Goal: Check status: Check status

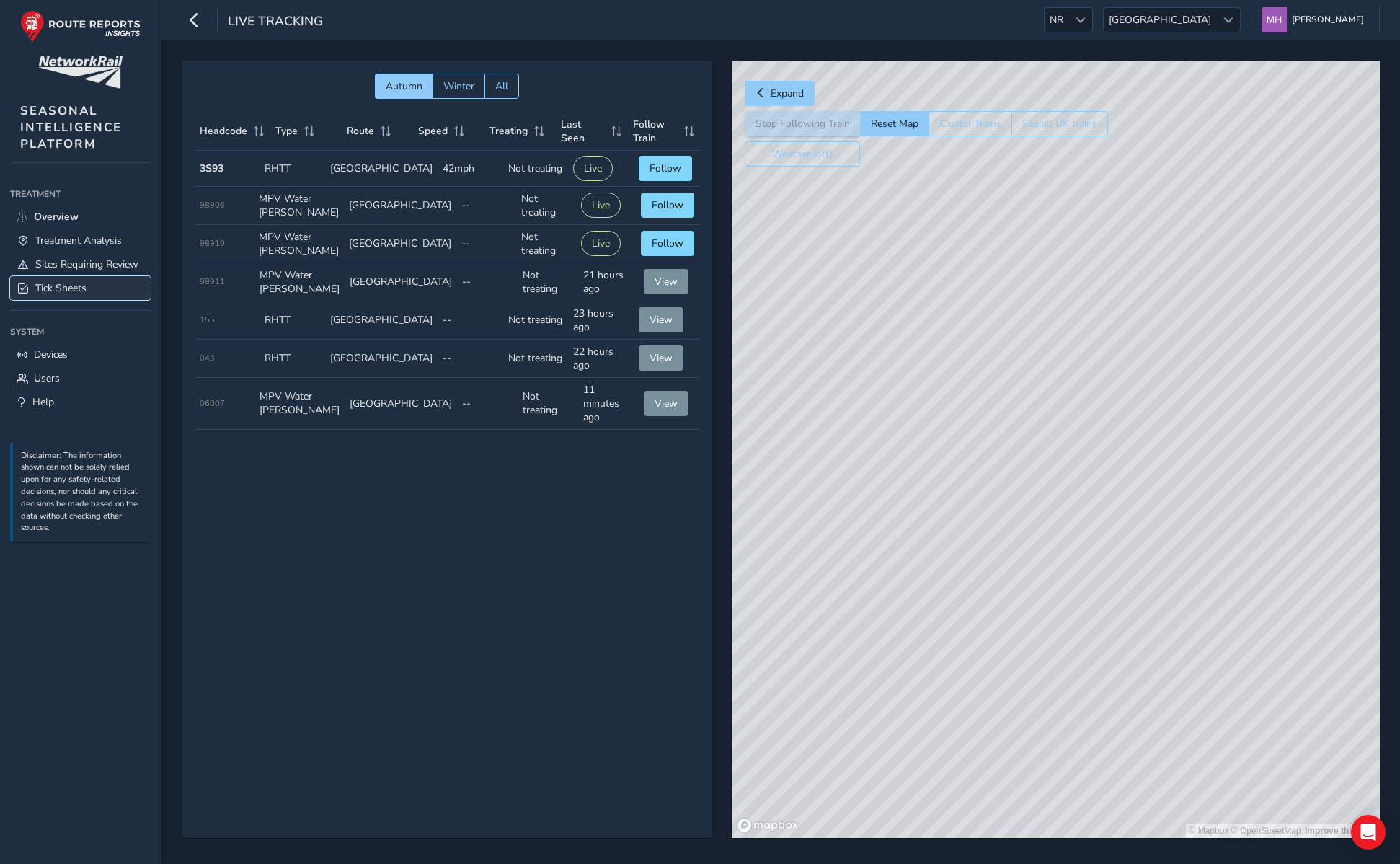
click at [71, 289] on span "Tick Sheets" at bounding box center [61, 288] width 51 height 14
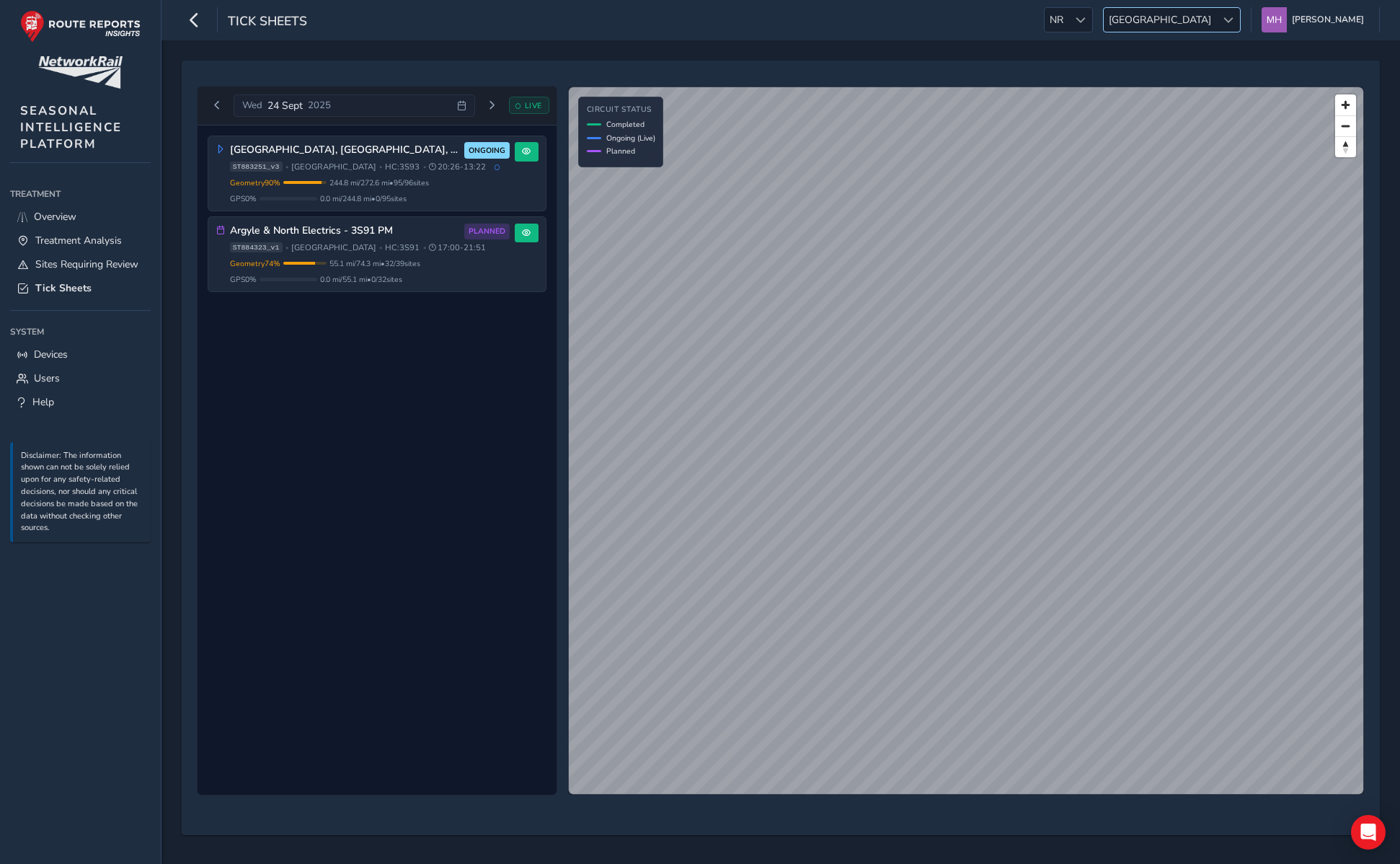
click at [1197, 19] on span "[GEOGRAPHIC_DATA]" at bounding box center [1160, 20] width 113 height 24
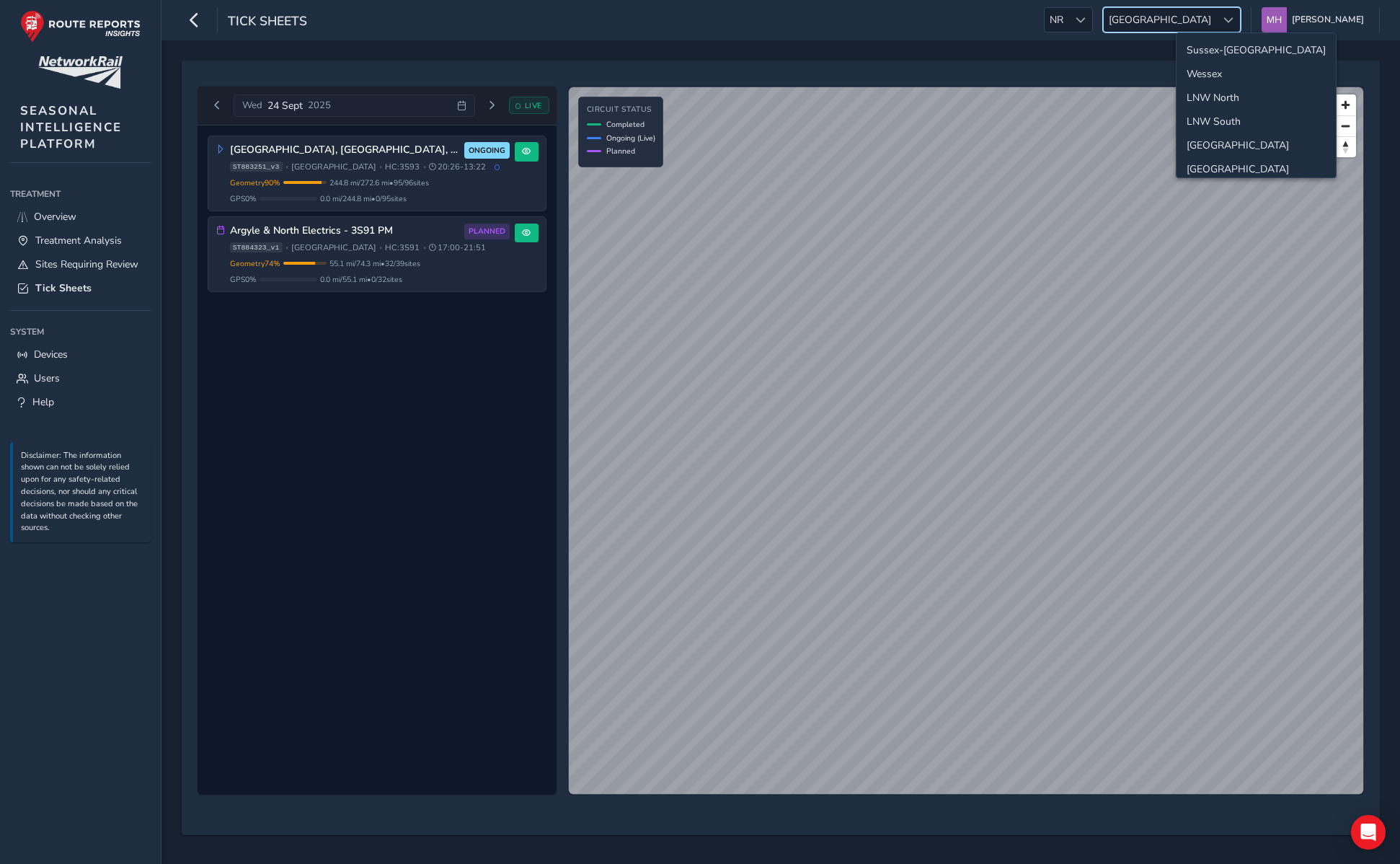
scroll to position [51, 0]
click at [1213, 136] on li "Western" at bounding box center [1256, 142] width 160 height 24
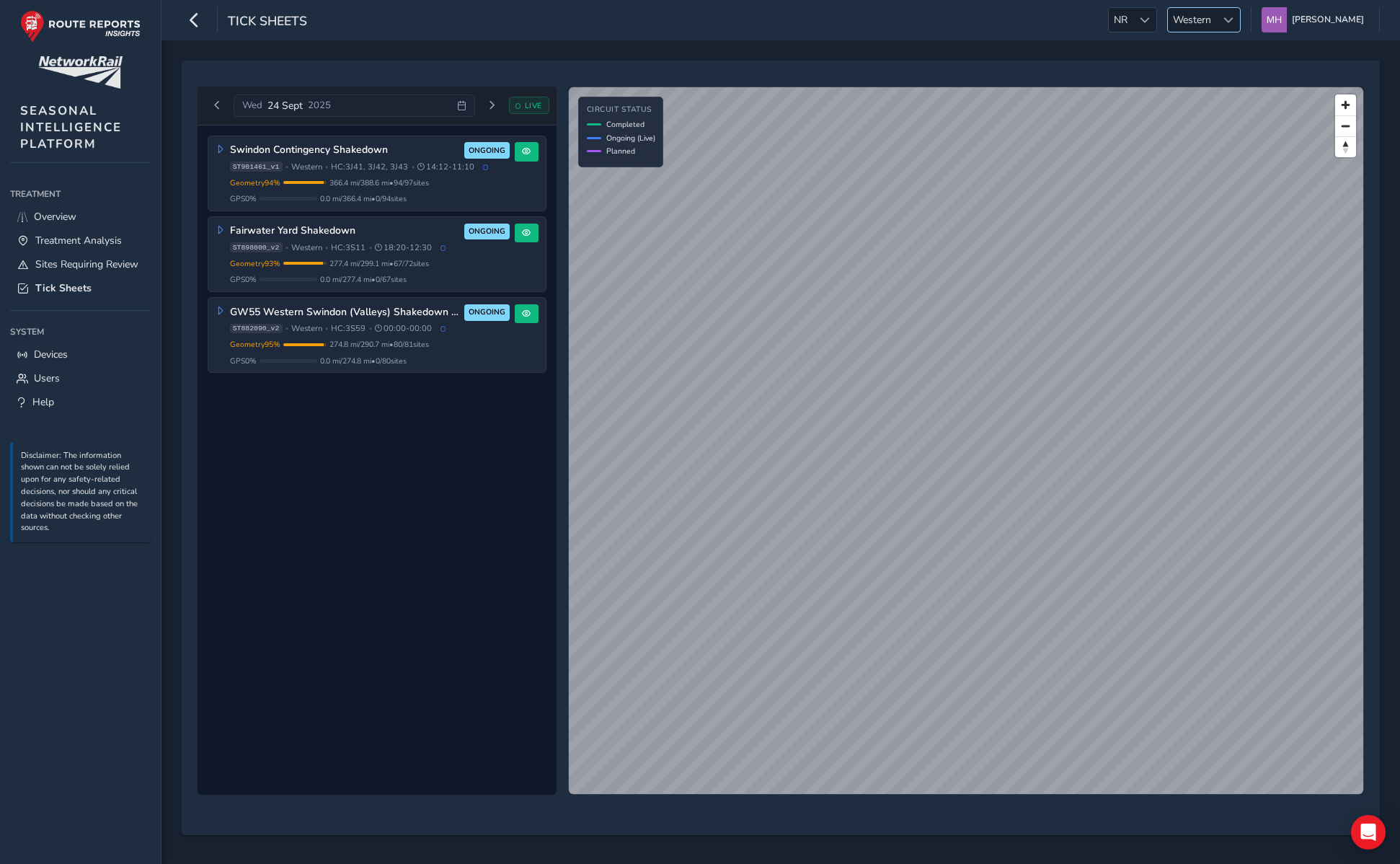
click at [1217, 21] on span "Western" at bounding box center [1192, 20] width 48 height 24
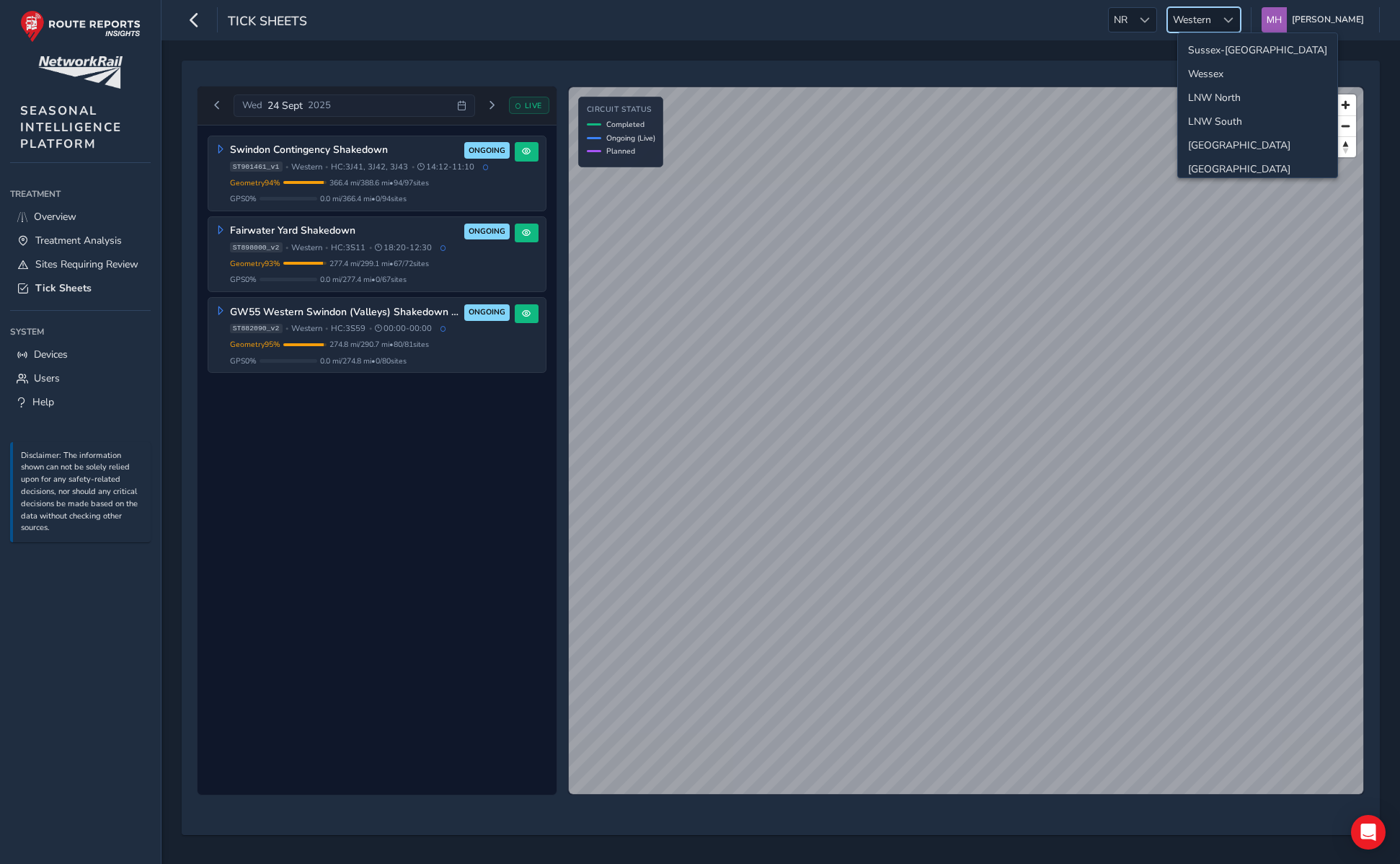
scroll to position [27, 0]
click at [1218, 41] on li "Wessex" at bounding box center [1258, 46] width 160 height 24
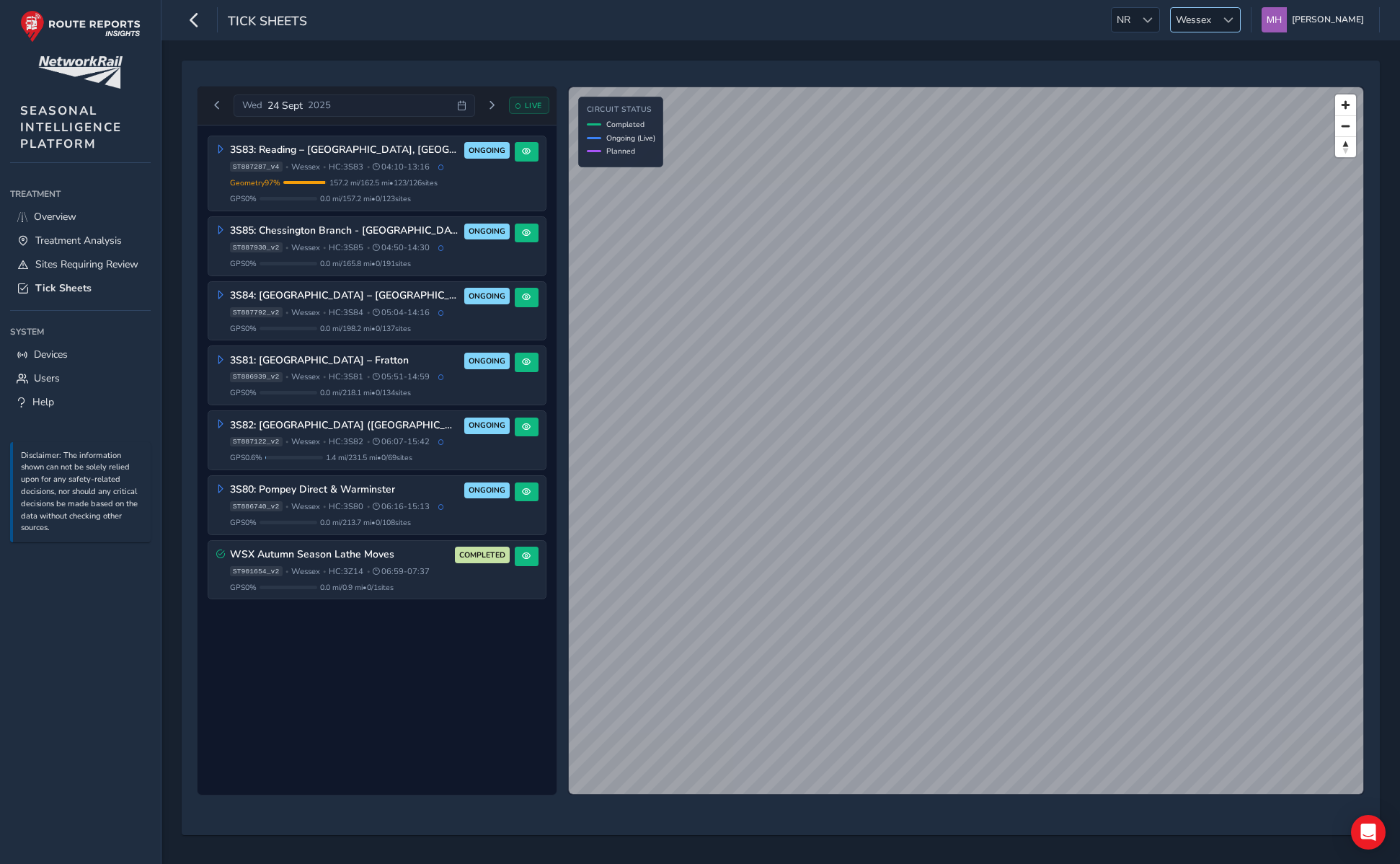
click at [1217, 17] on span "Wessex" at bounding box center [1194, 20] width 45 height 24
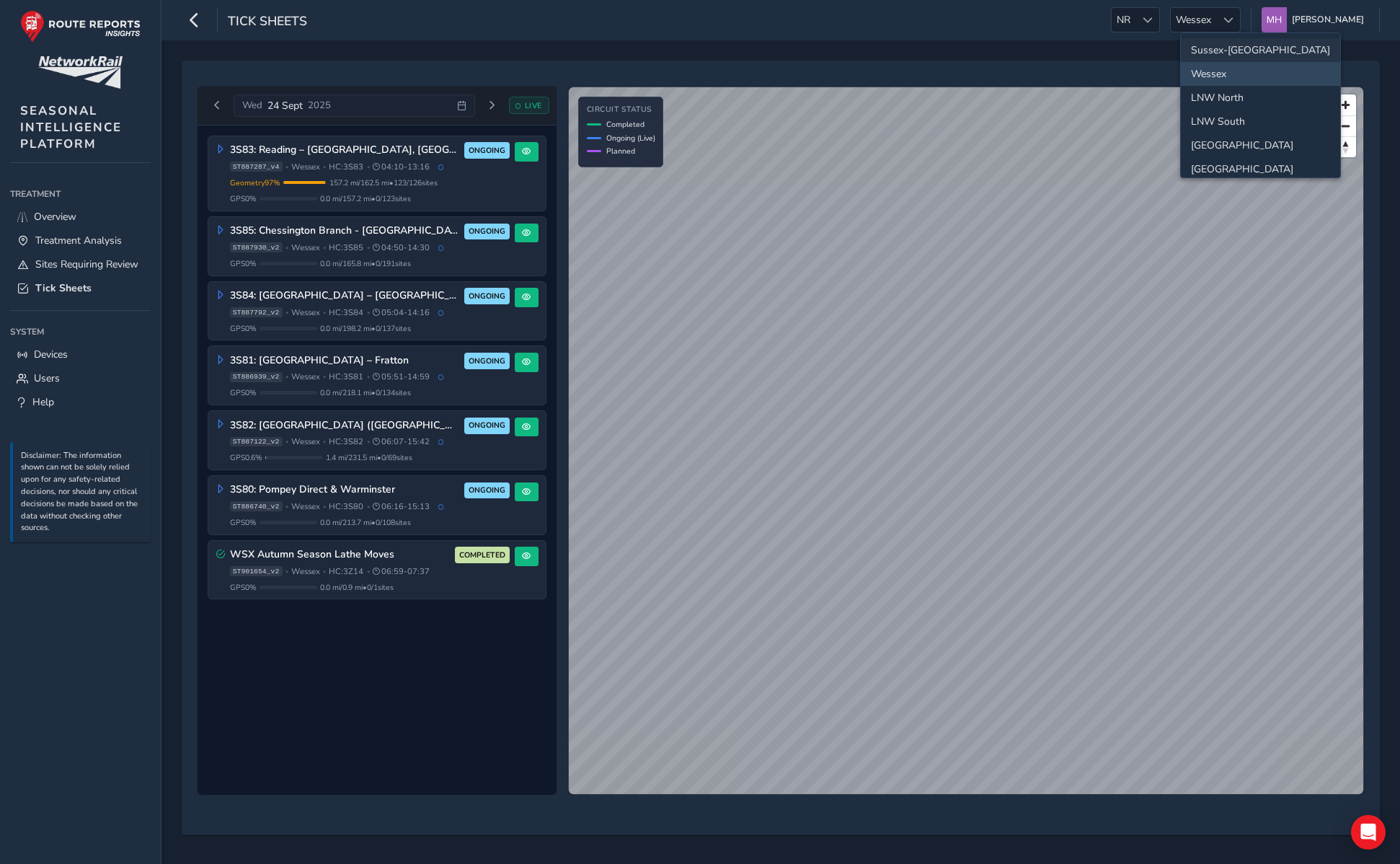
click at [1229, 45] on li "Sussex-Kent" at bounding box center [1261, 50] width 160 height 24
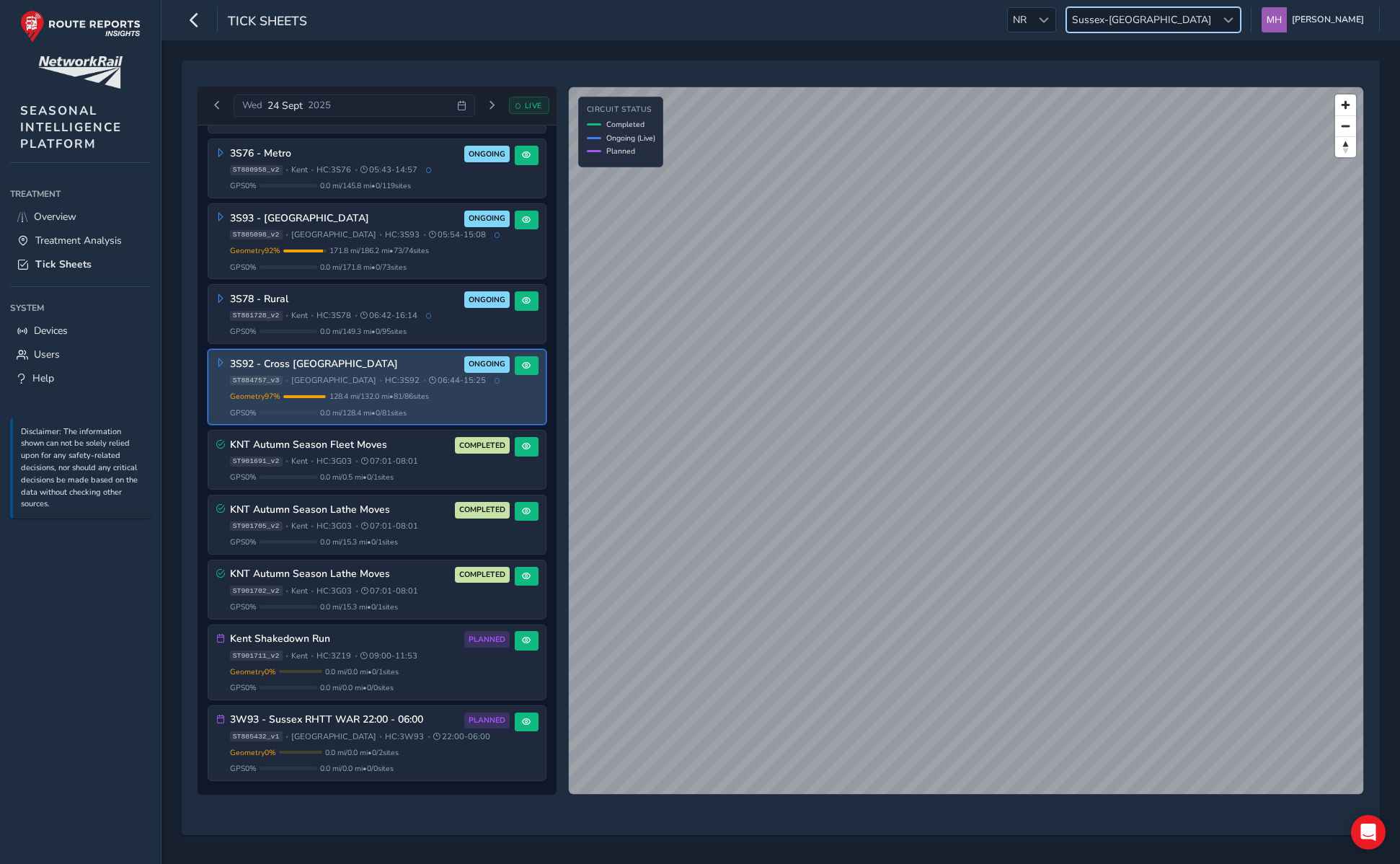
scroll to position [0, 0]
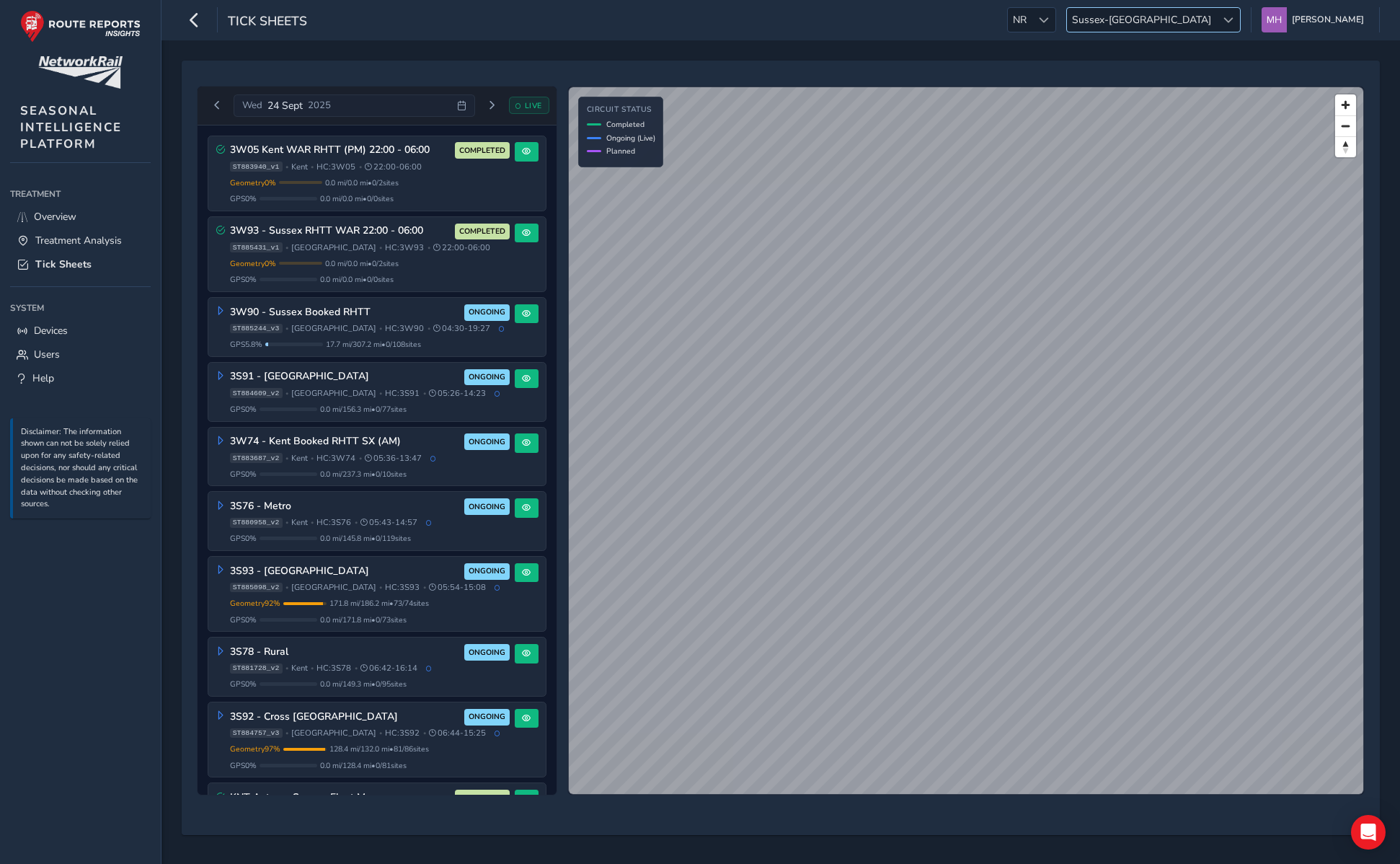
click at [1207, 25] on span "Sussex-Kent" at bounding box center [1142, 20] width 149 height 24
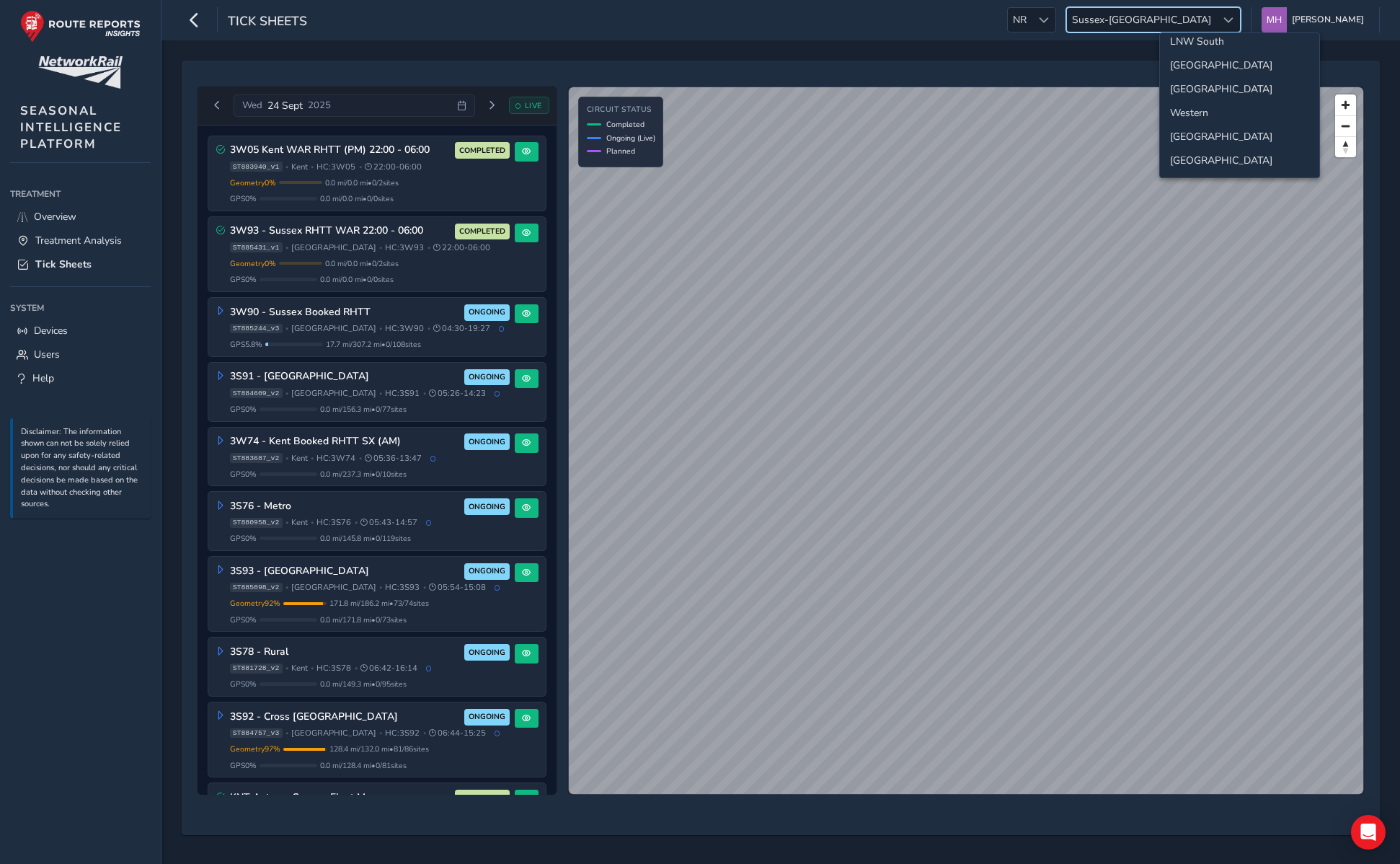
scroll to position [81, 0]
click at [1199, 138] on li "Scotland" at bounding box center [1240, 136] width 160 height 24
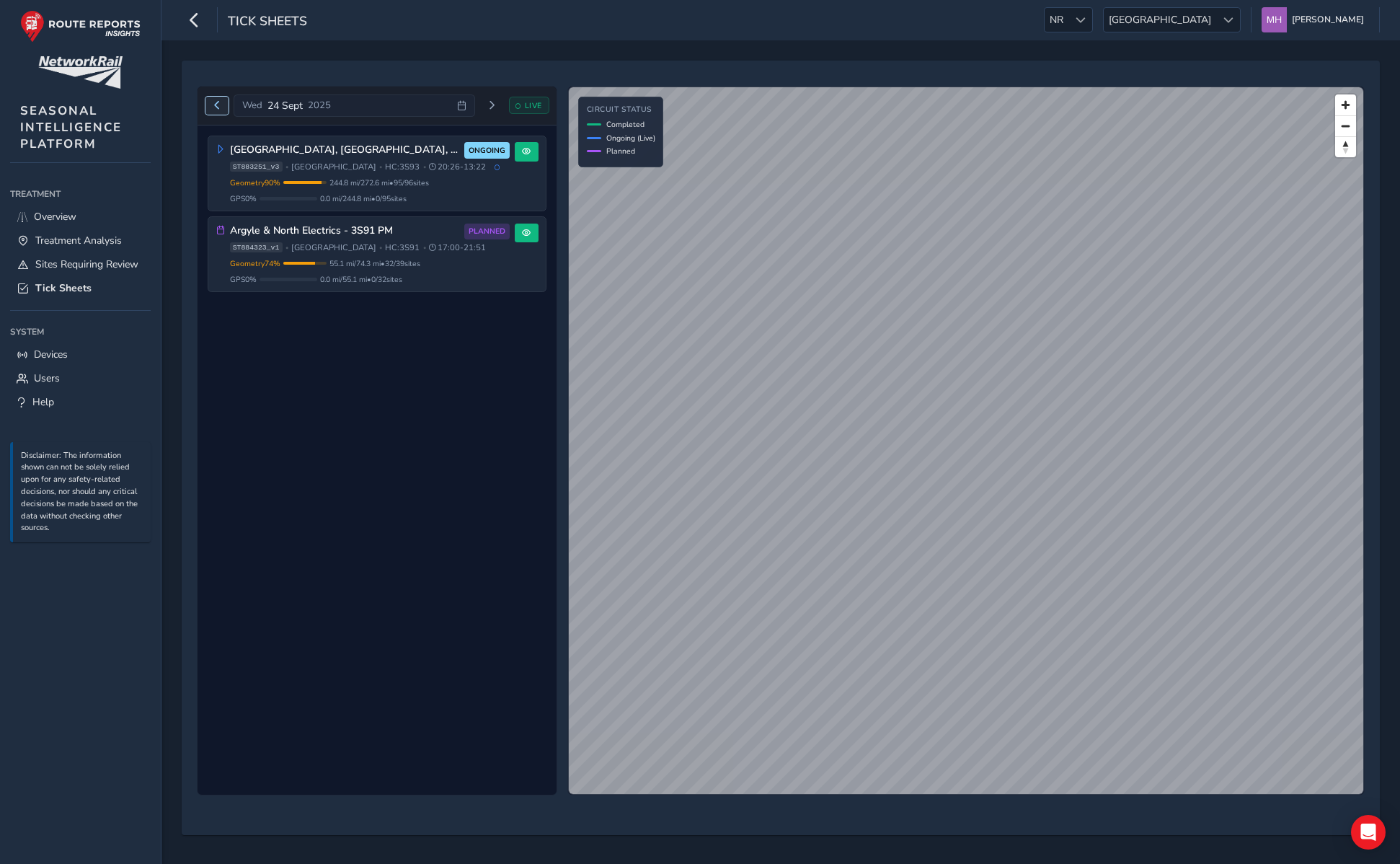
click at [222, 107] on button "Previous day" at bounding box center [217, 105] width 24 height 18
click at [1214, 12] on span "Scotland" at bounding box center [1160, 20] width 113 height 24
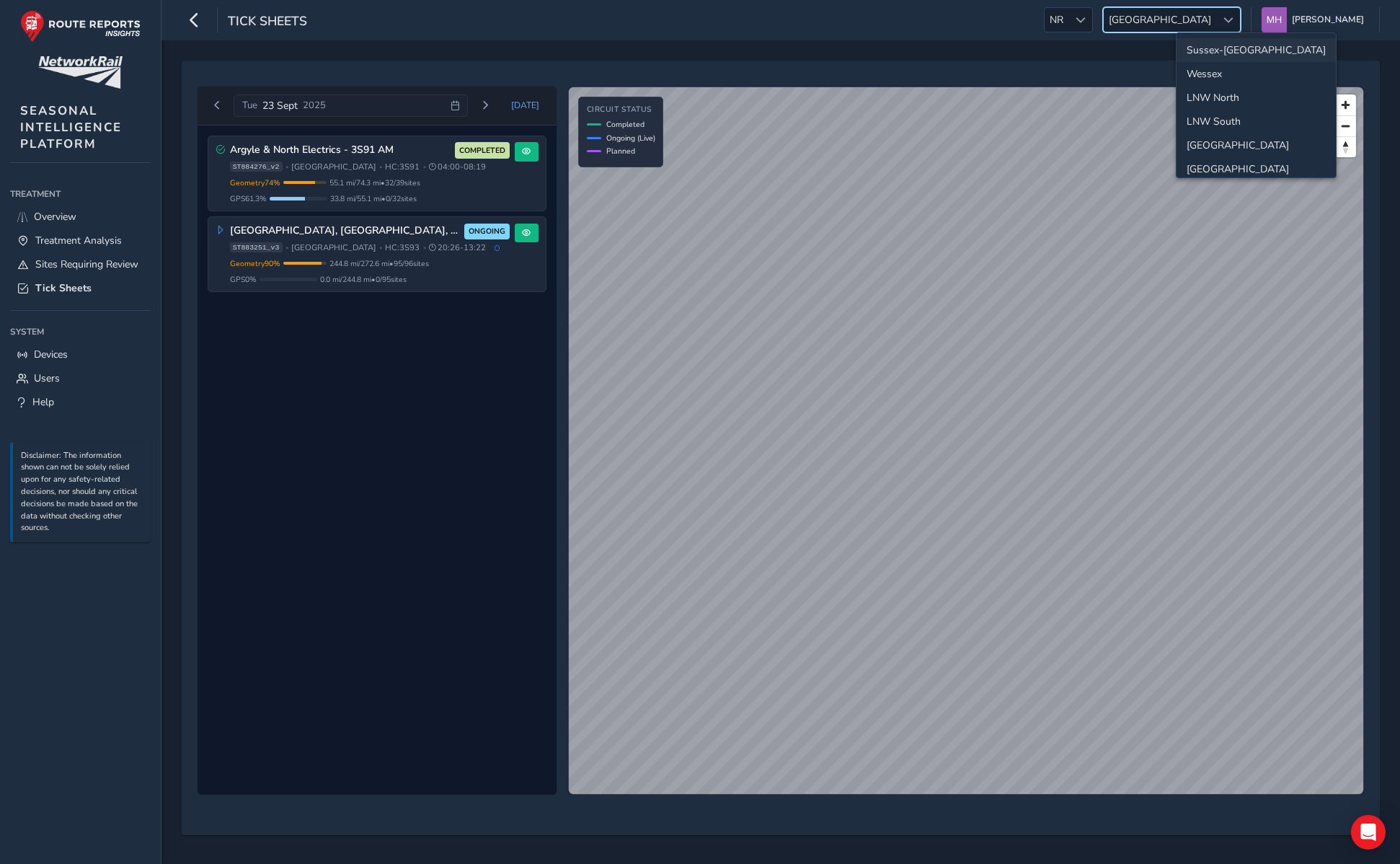
click at [1217, 52] on li "Sussex-Kent" at bounding box center [1256, 50] width 160 height 24
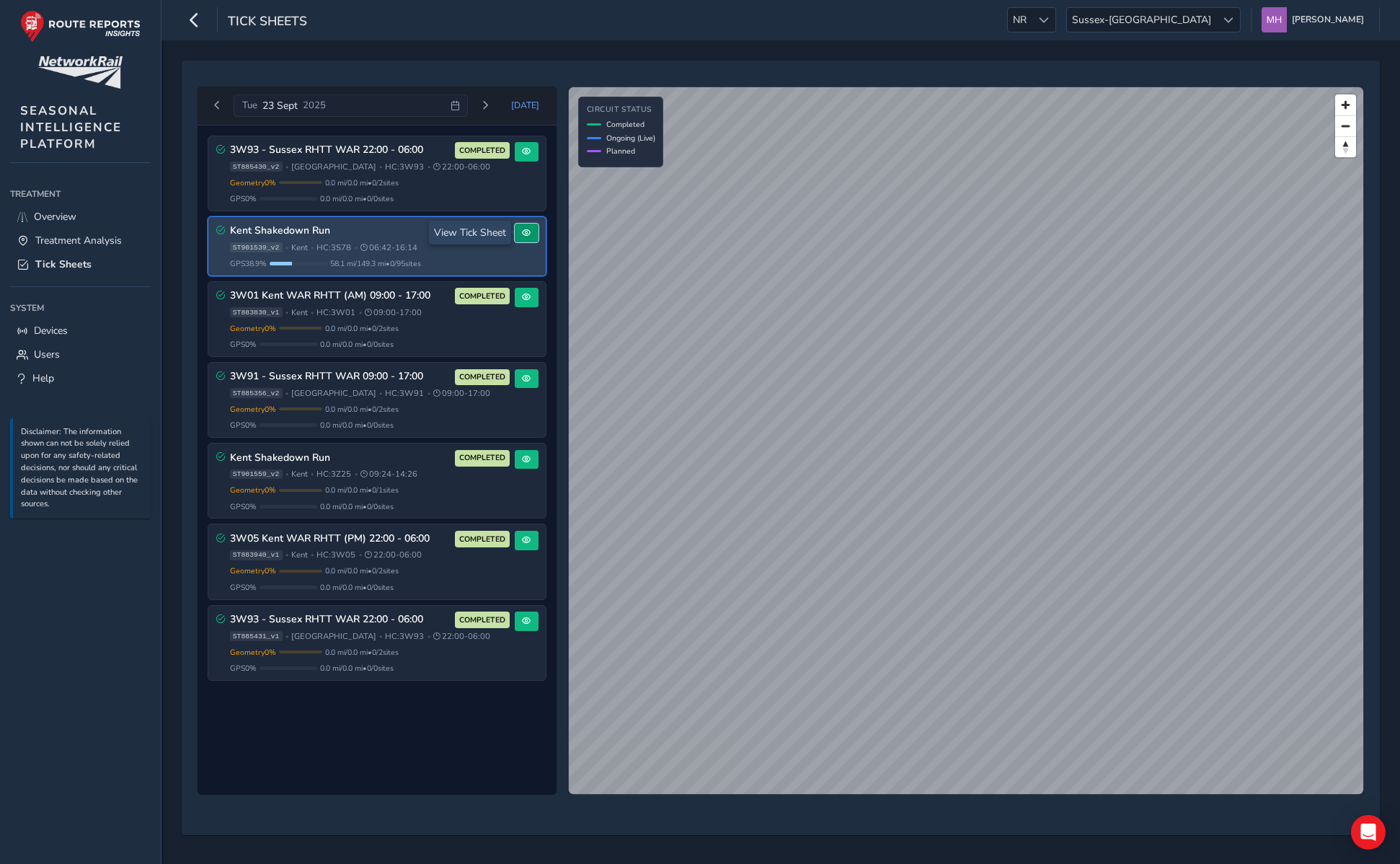
click at [537, 229] on button at bounding box center [526, 233] width 24 height 20
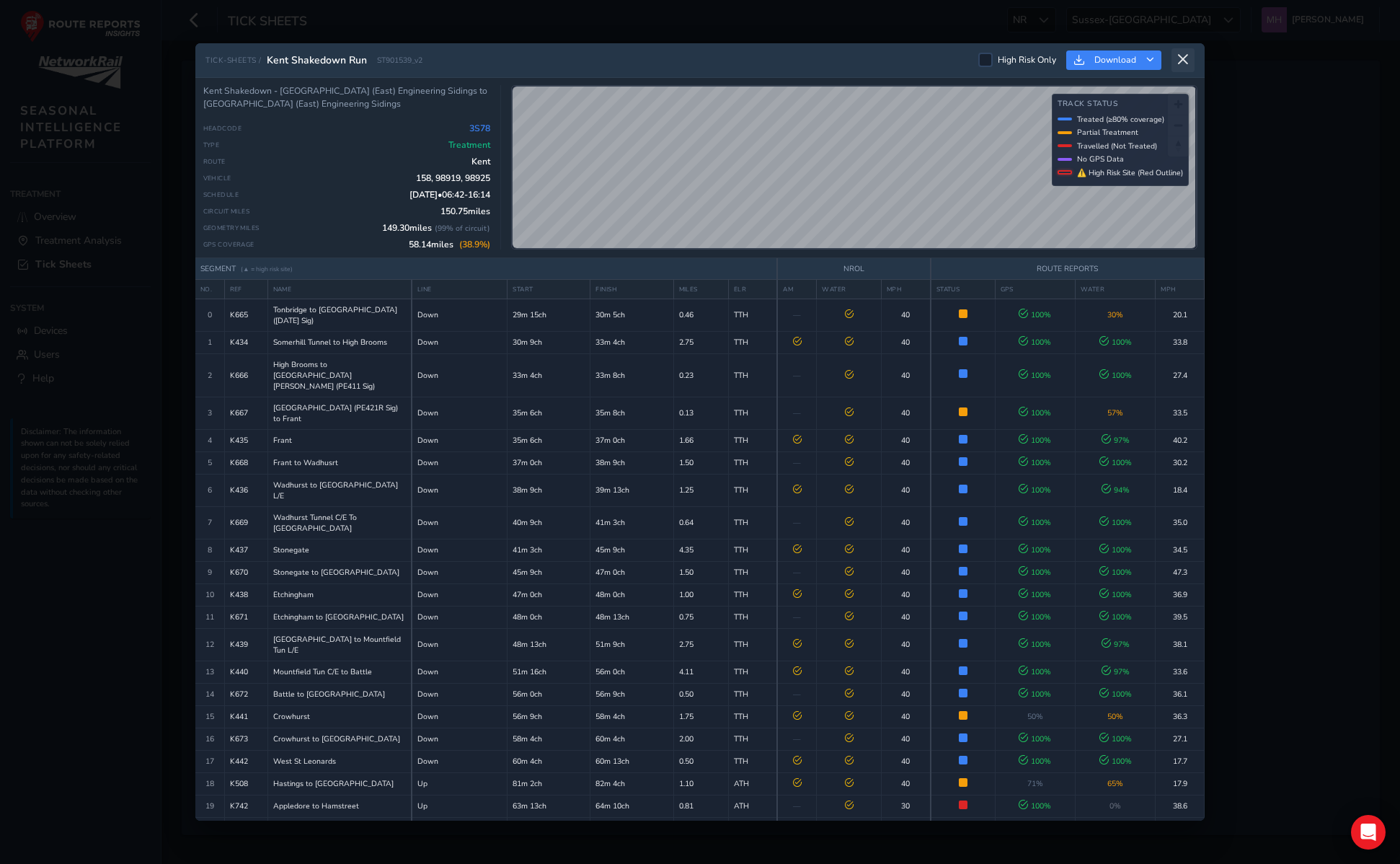
click at [1179, 63] on icon at bounding box center [1183, 60] width 13 height 13
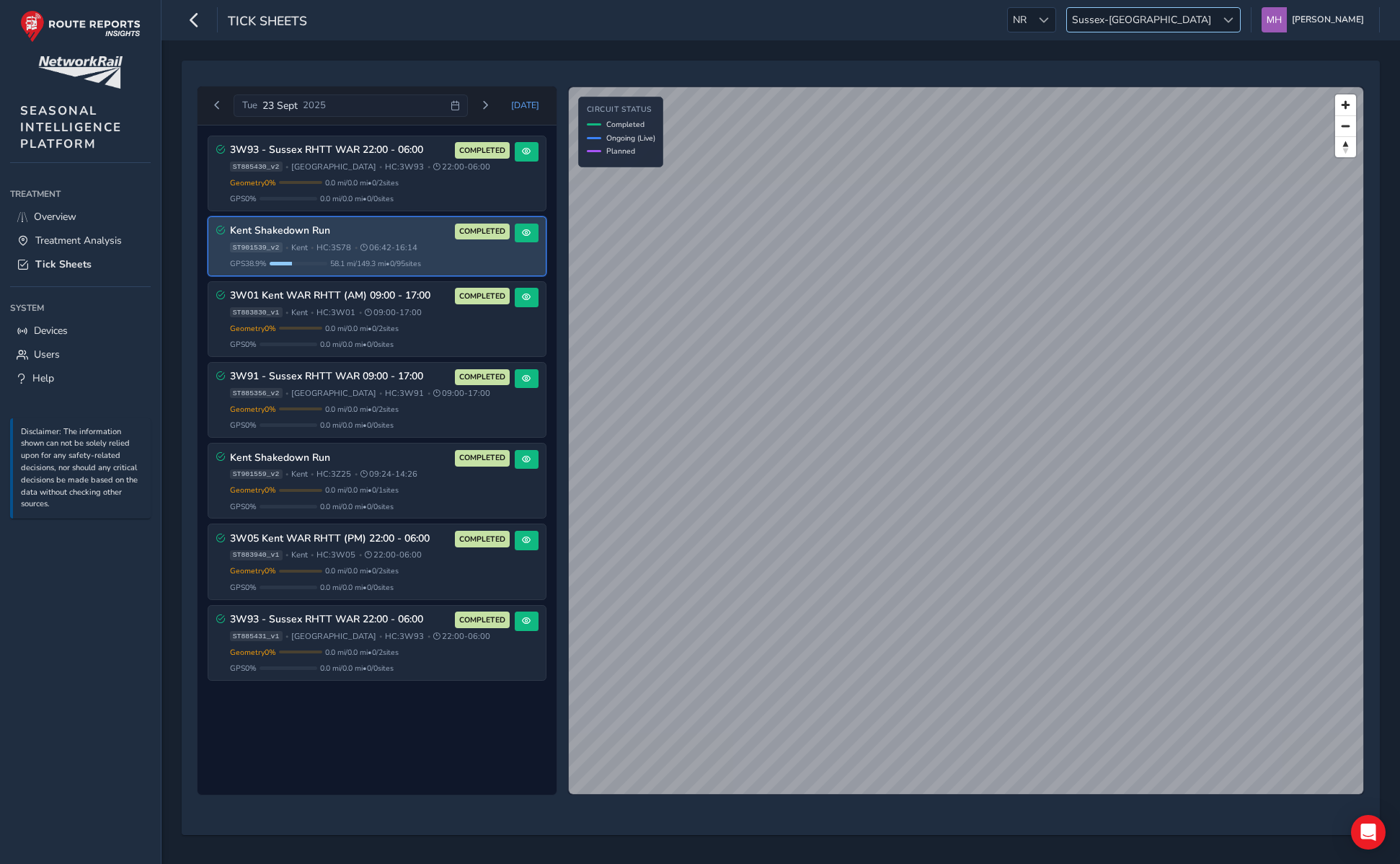
click at [1183, 14] on span "Sussex-Kent" at bounding box center [1142, 20] width 149 height 24
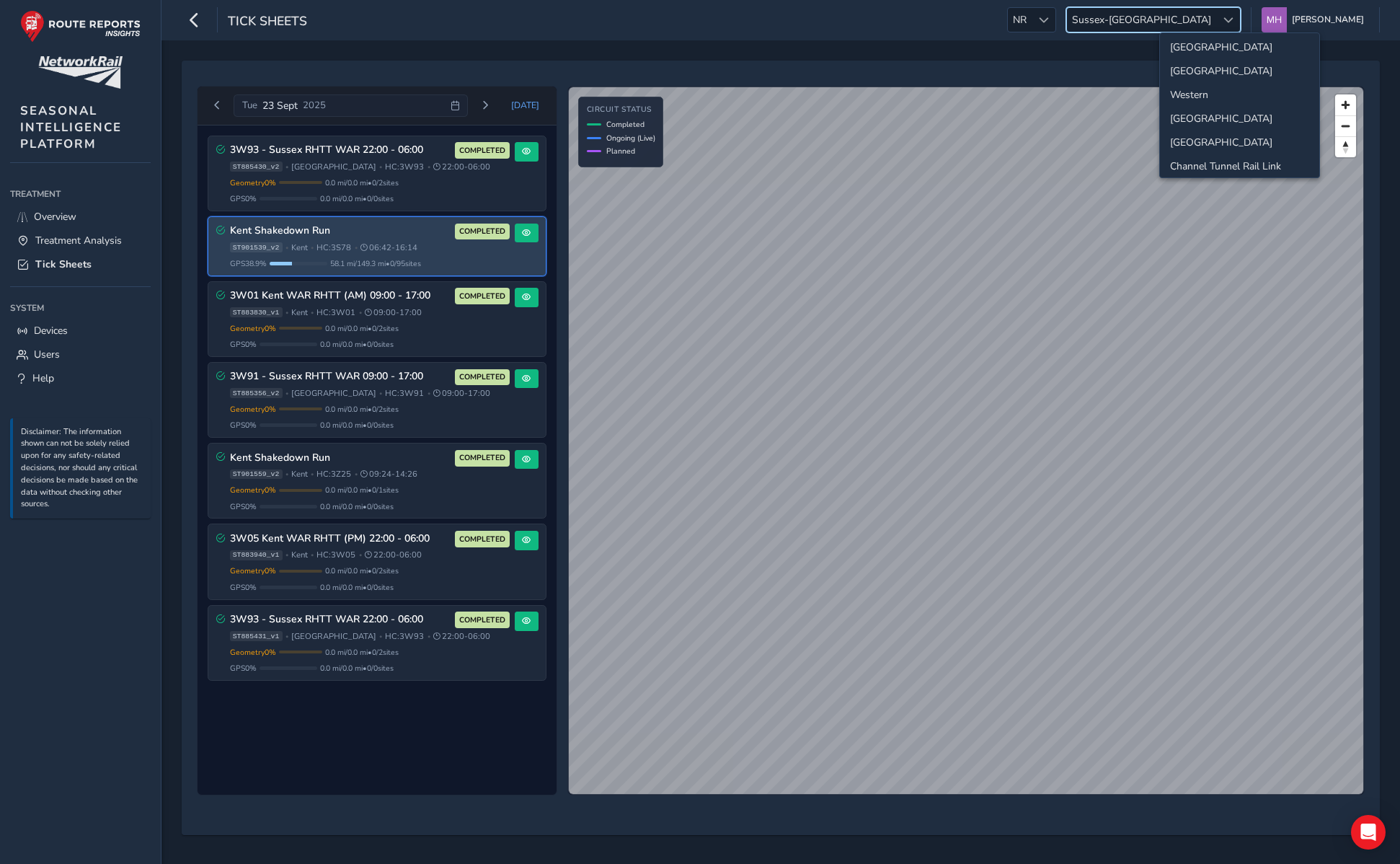
scroll to position [105, 0]
click at [1189, 85] on li "Western" at bounding box center [1240, 87] width 160 height 24
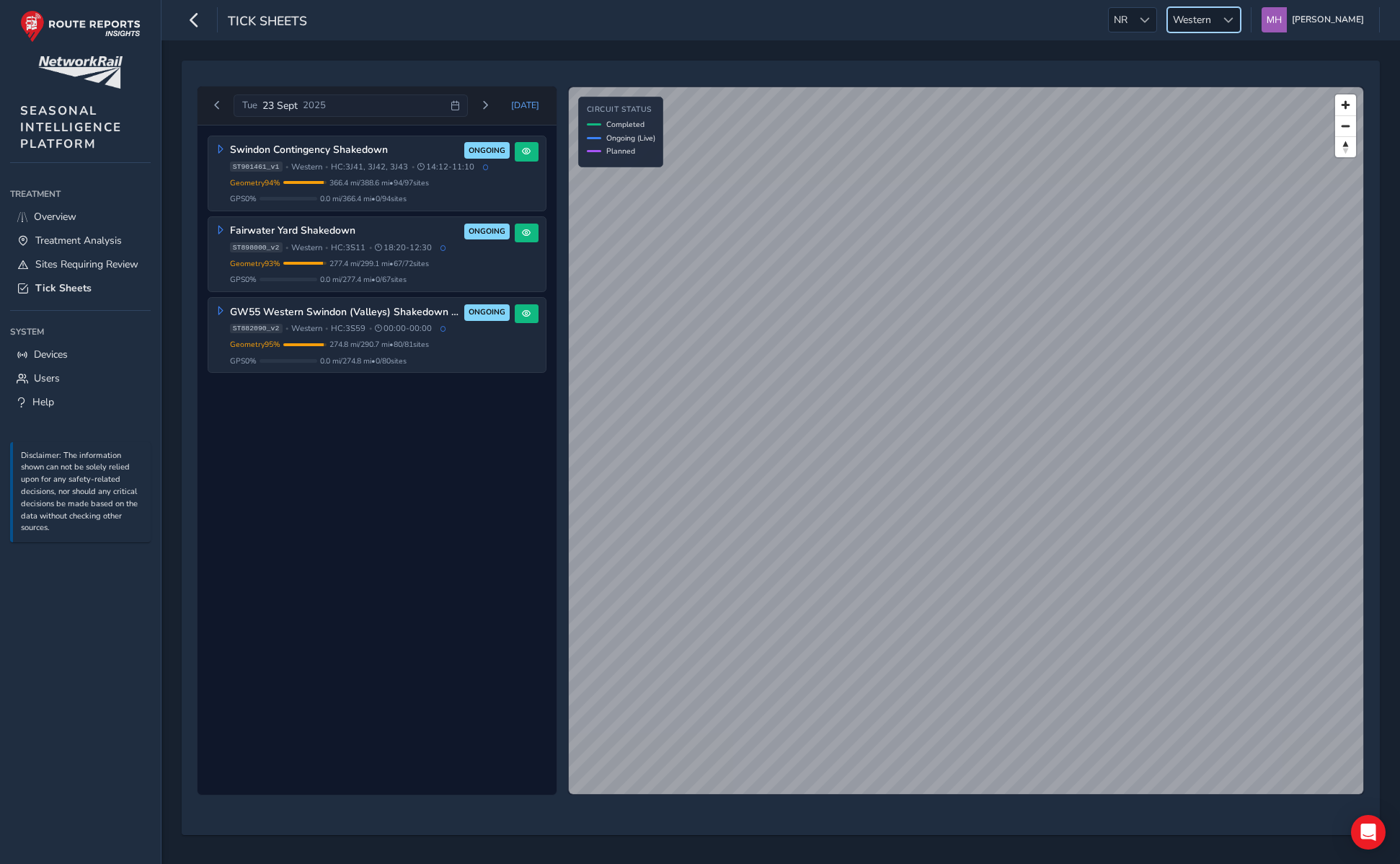
click at [1197, 23] on span "Western" at bounding box center [1192, 20] width 48 height 24
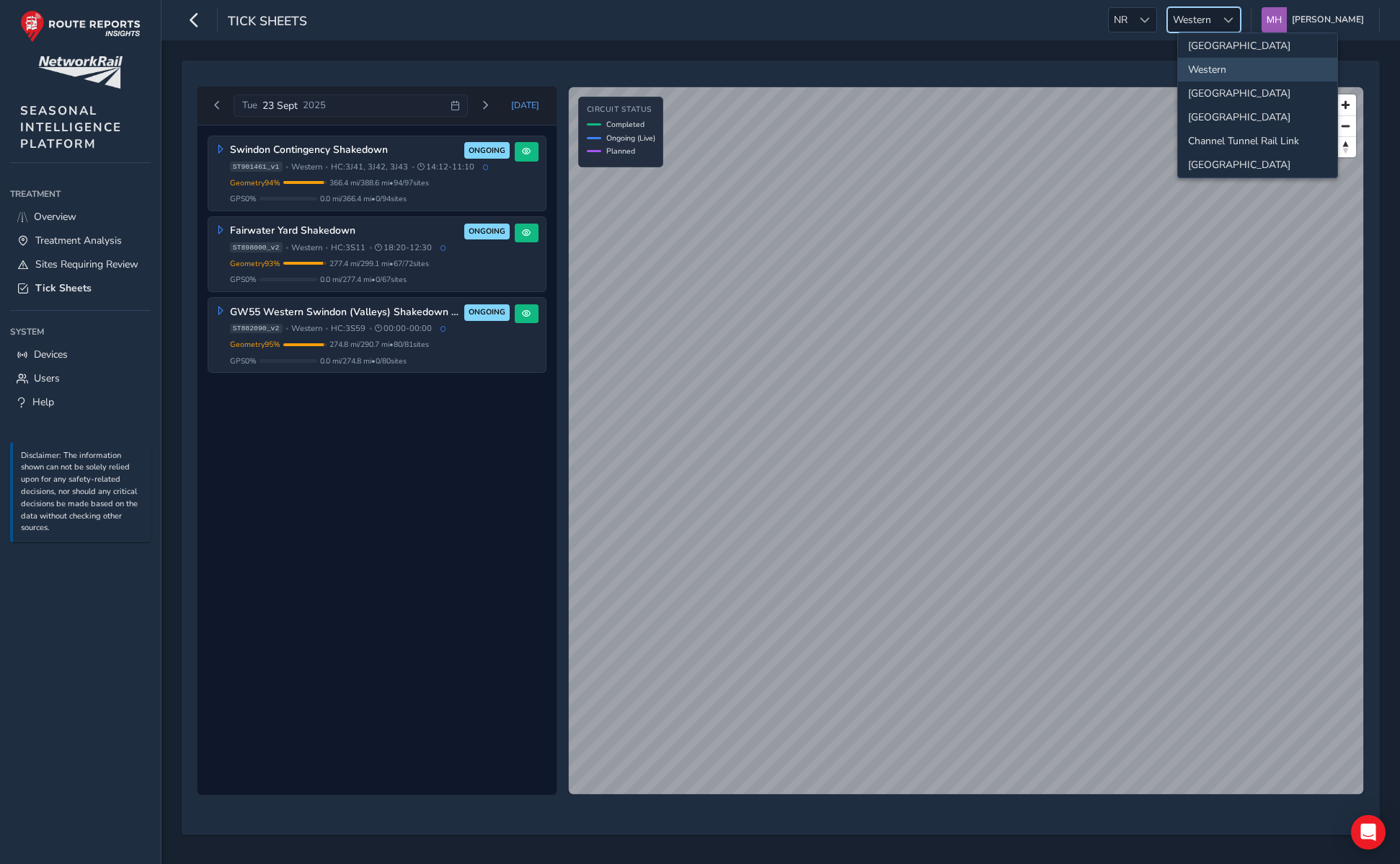
scroll to position [126, 0]
click at [1209, 86] on li "Scotland" at bounding box center [1258, 91] width 160 height 24
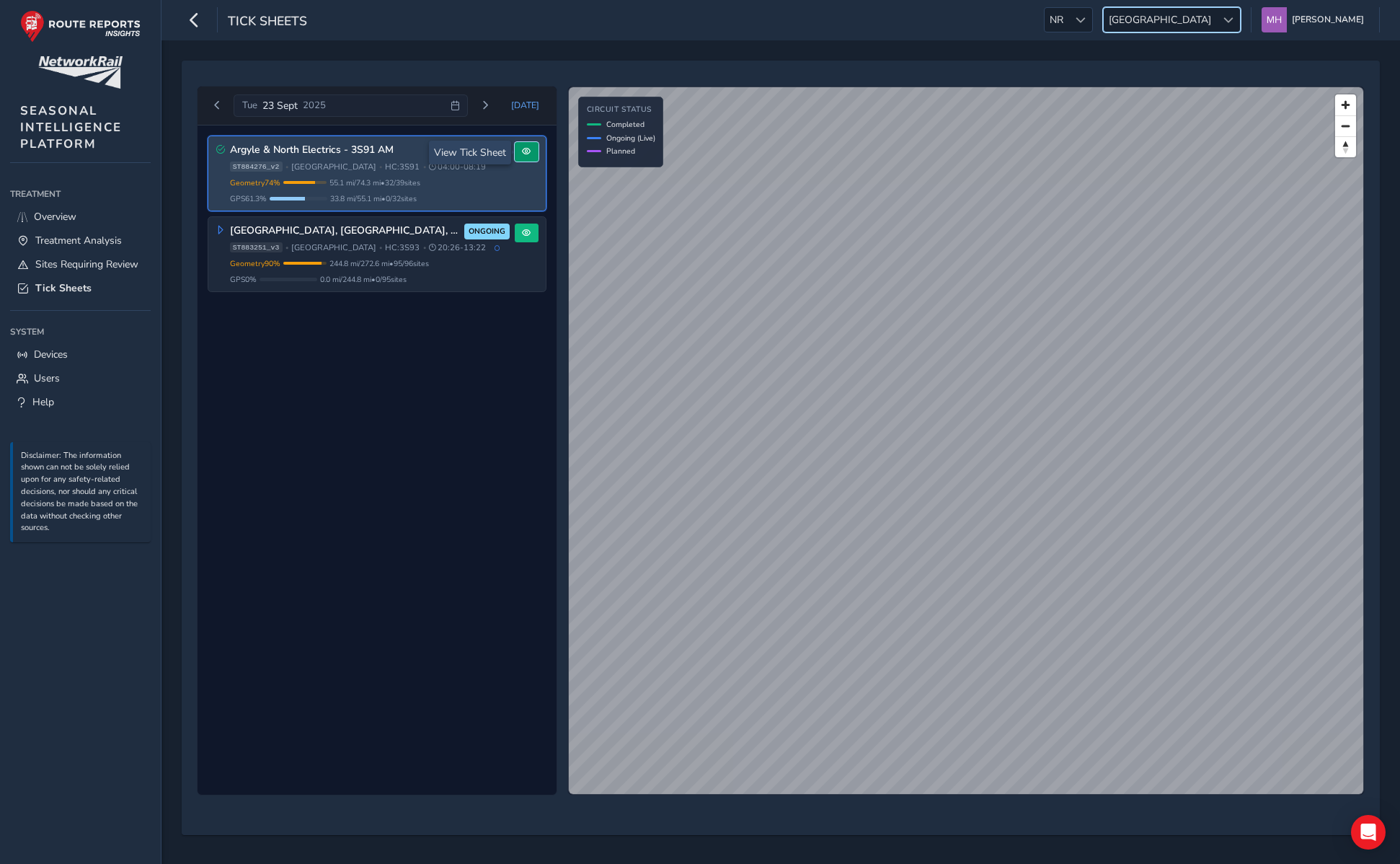
click at [536, 156] on button at bounding box center [526, 152] width 24 height 20
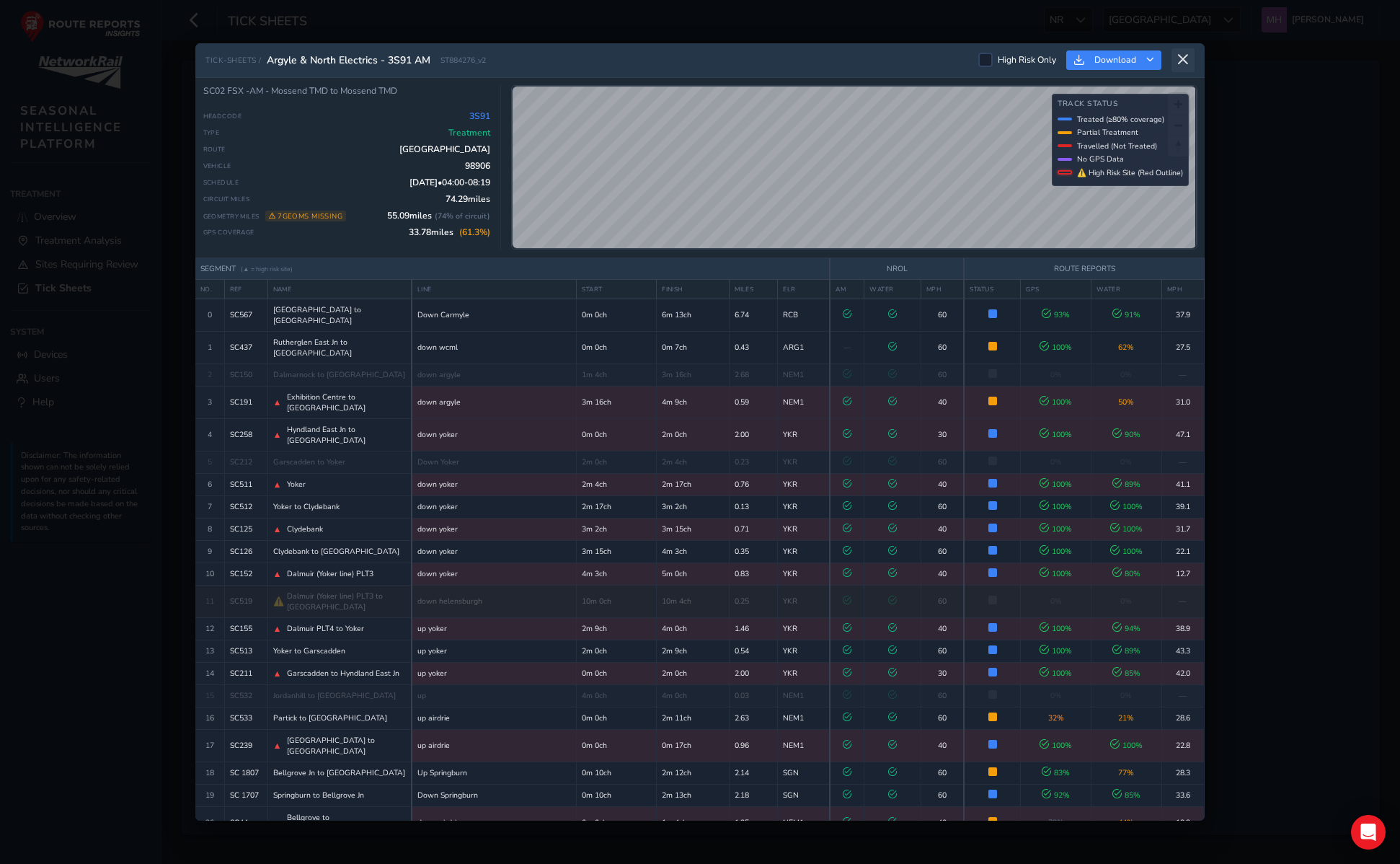
click at [1183, 64] on icon at bounding box center [1183, 60] width 13 height 13
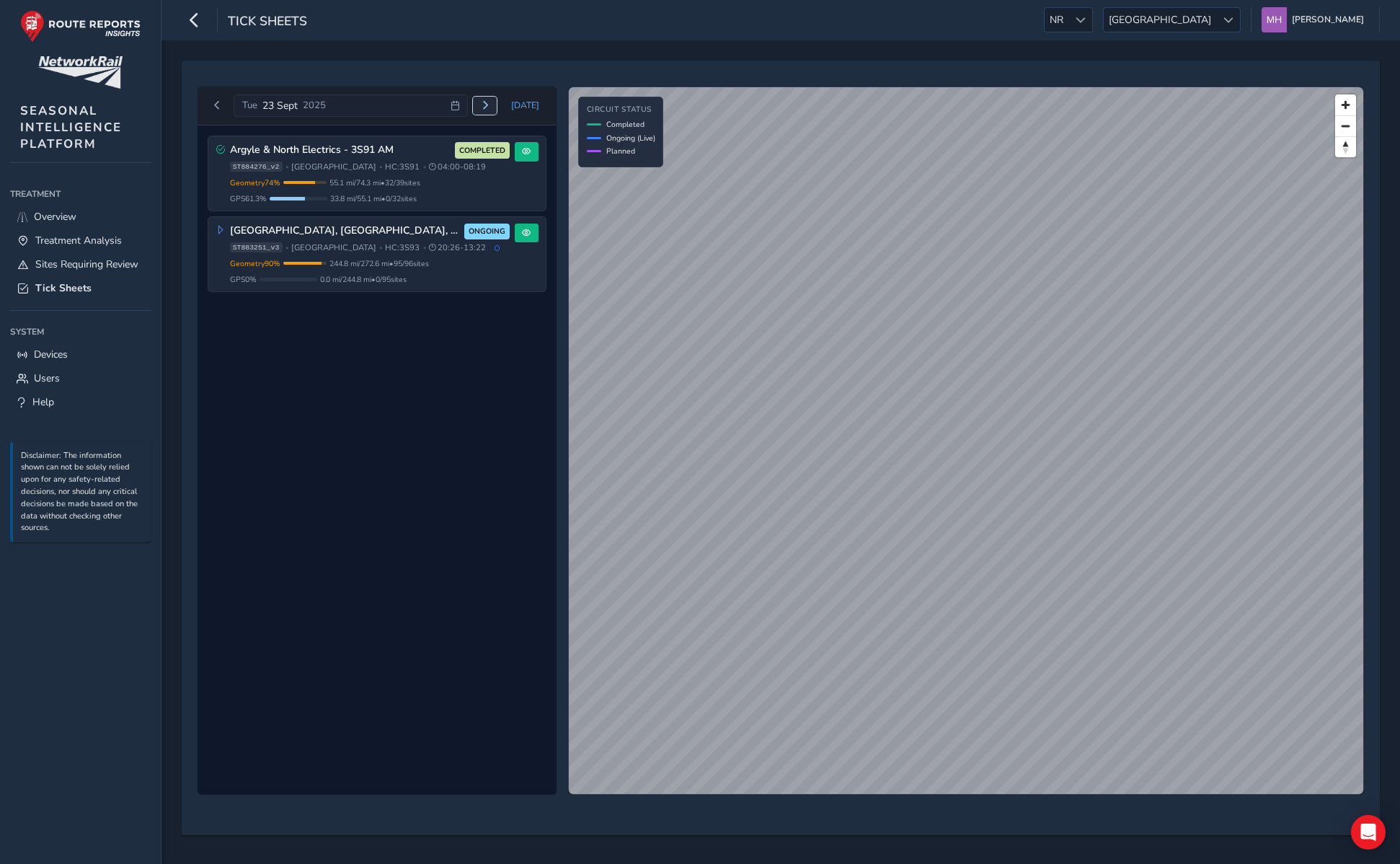
click at [490, 104] on span "Next day" at bounding box center [485, 105] width 9 height 9
click at [212, 100] on button "Previous day" at bounding box center [217, 105] width 24 height 18
click at [215, 102] on span "Previous day" at bounding box center [217, 105] width 9 height 9
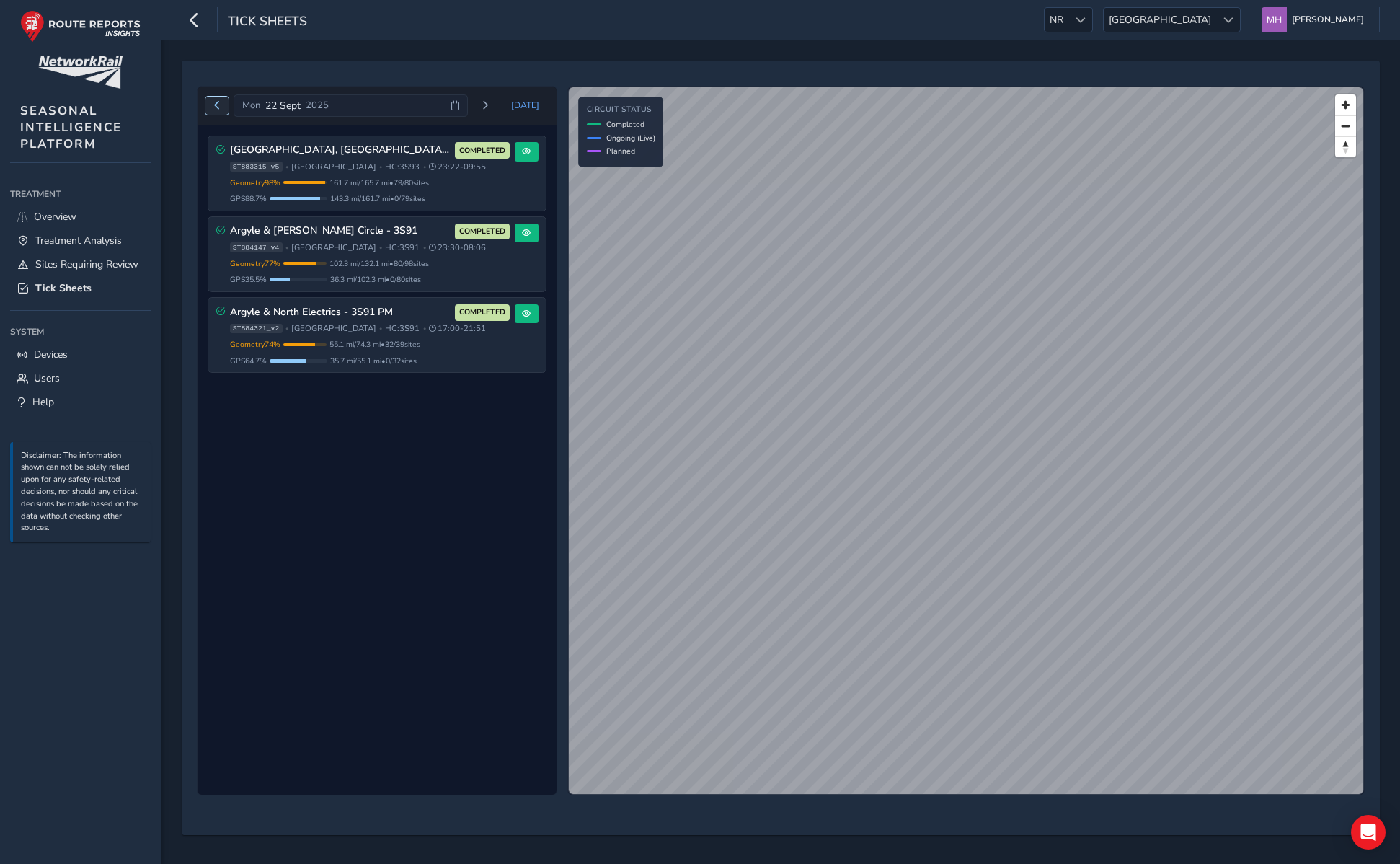
click at [214, 106] on span "Previous day" at bounding box center [217, 105] width 9 height 9
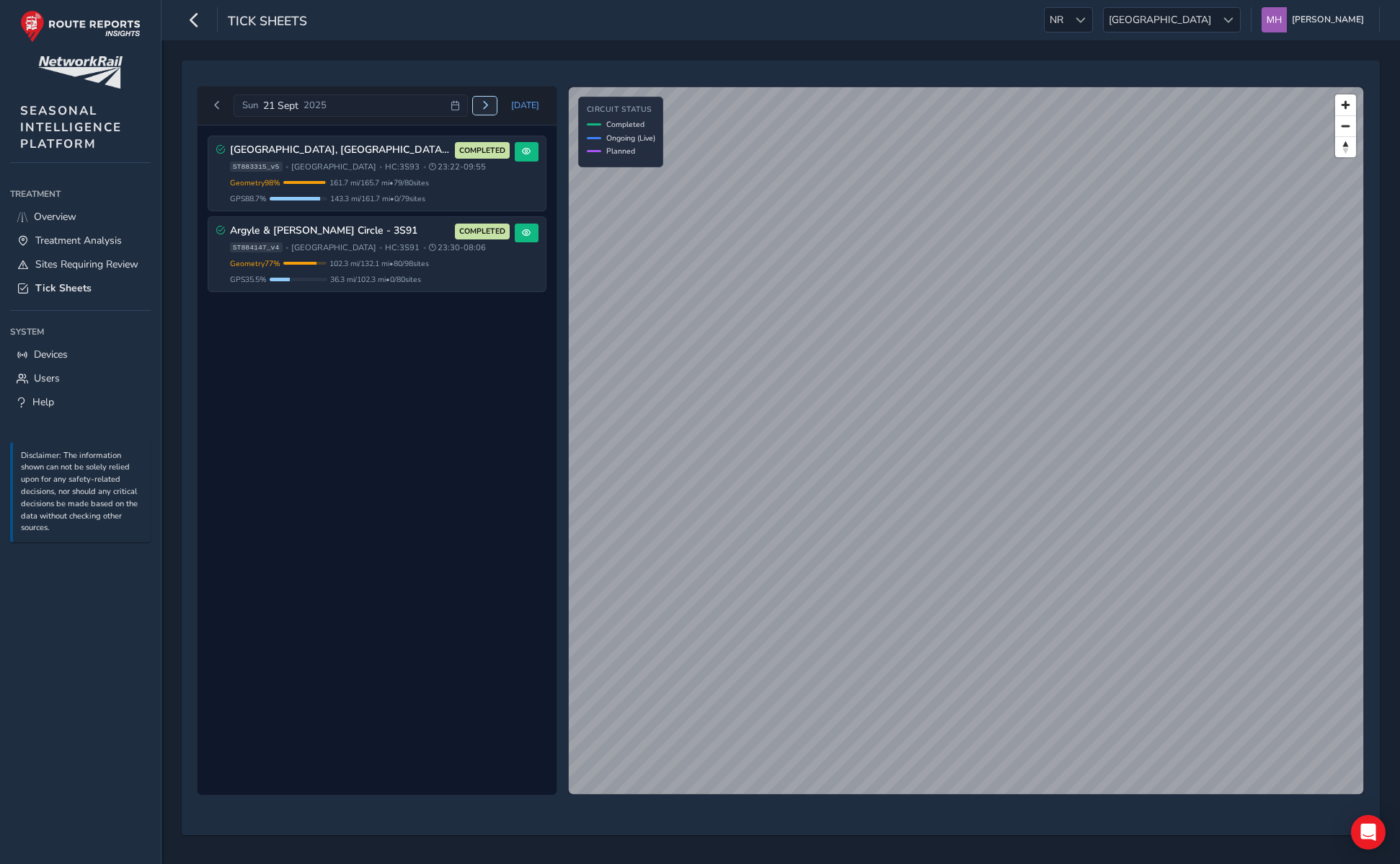
click at [484, 108] on span "Next day" at bounding box center [485, 105] width 9 height 9
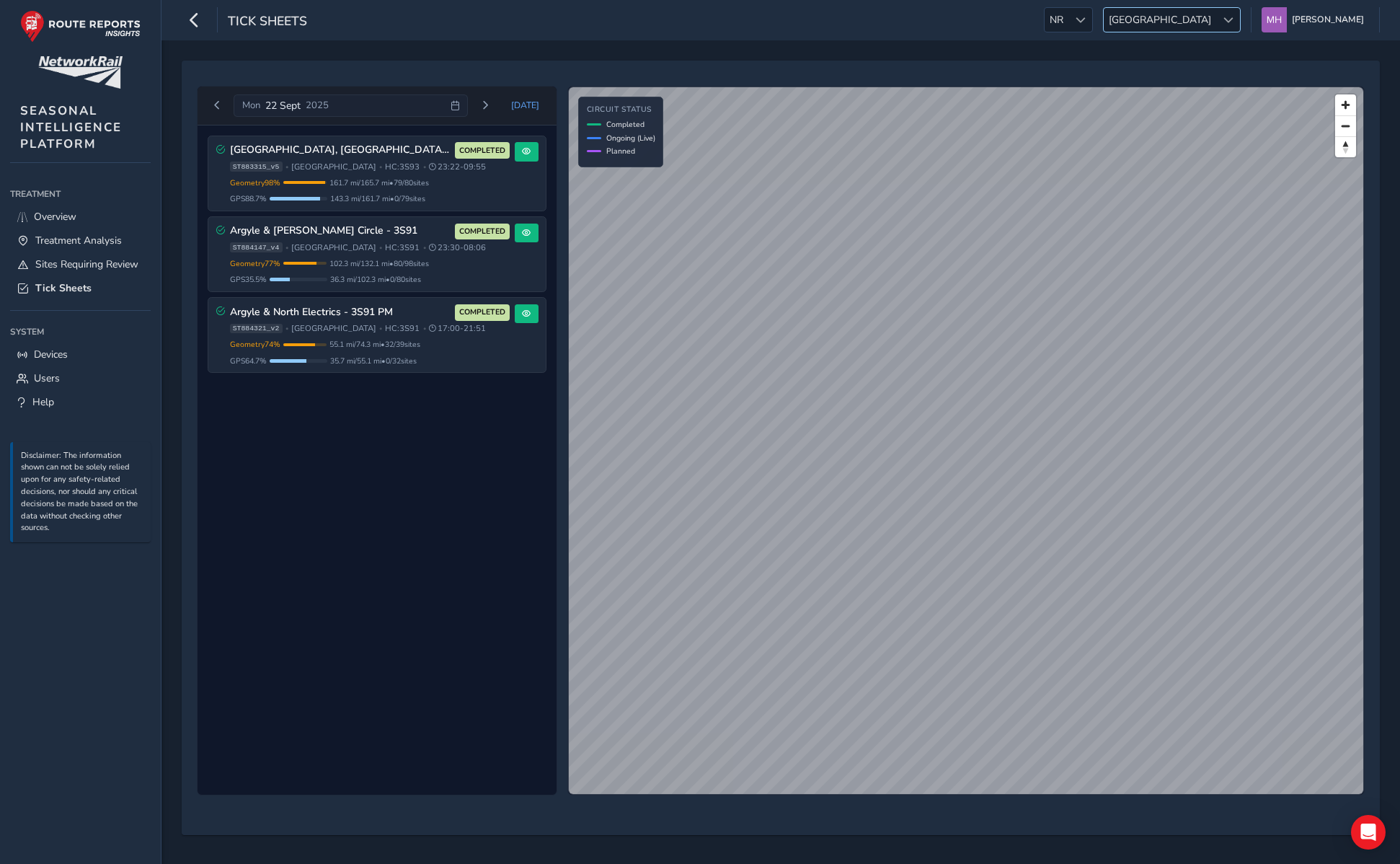
click at [1210, 17] on span "Scotland" at bounding box center [1160, 20] width 113 height 24
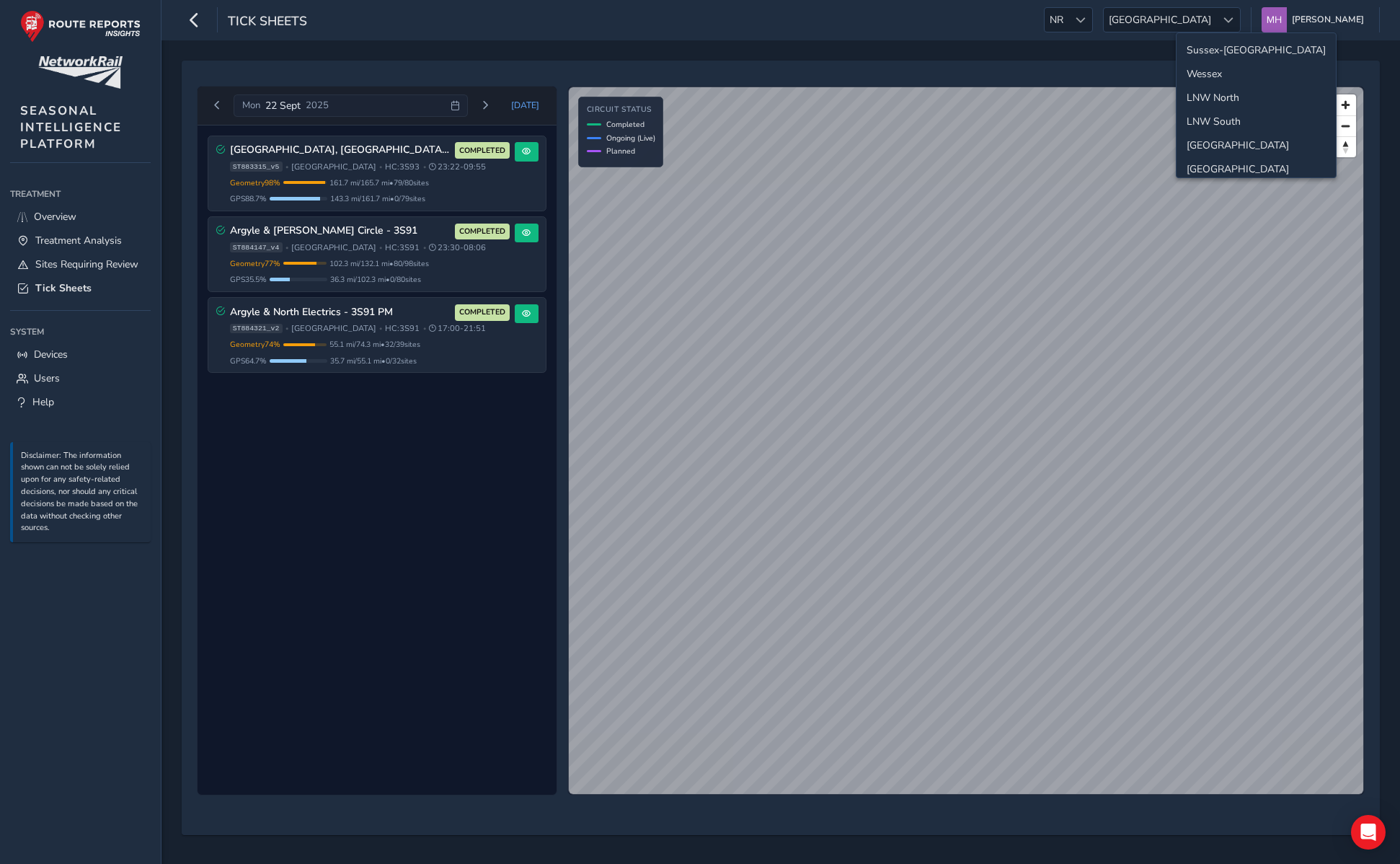
click at [1038, 52] on div "Mon 22 Sept 2025 Today Central Scotland, Fife, Borders 3S93 COMPLETED ST883315_…" at bounding box center [781, 452] width 1239 height 824
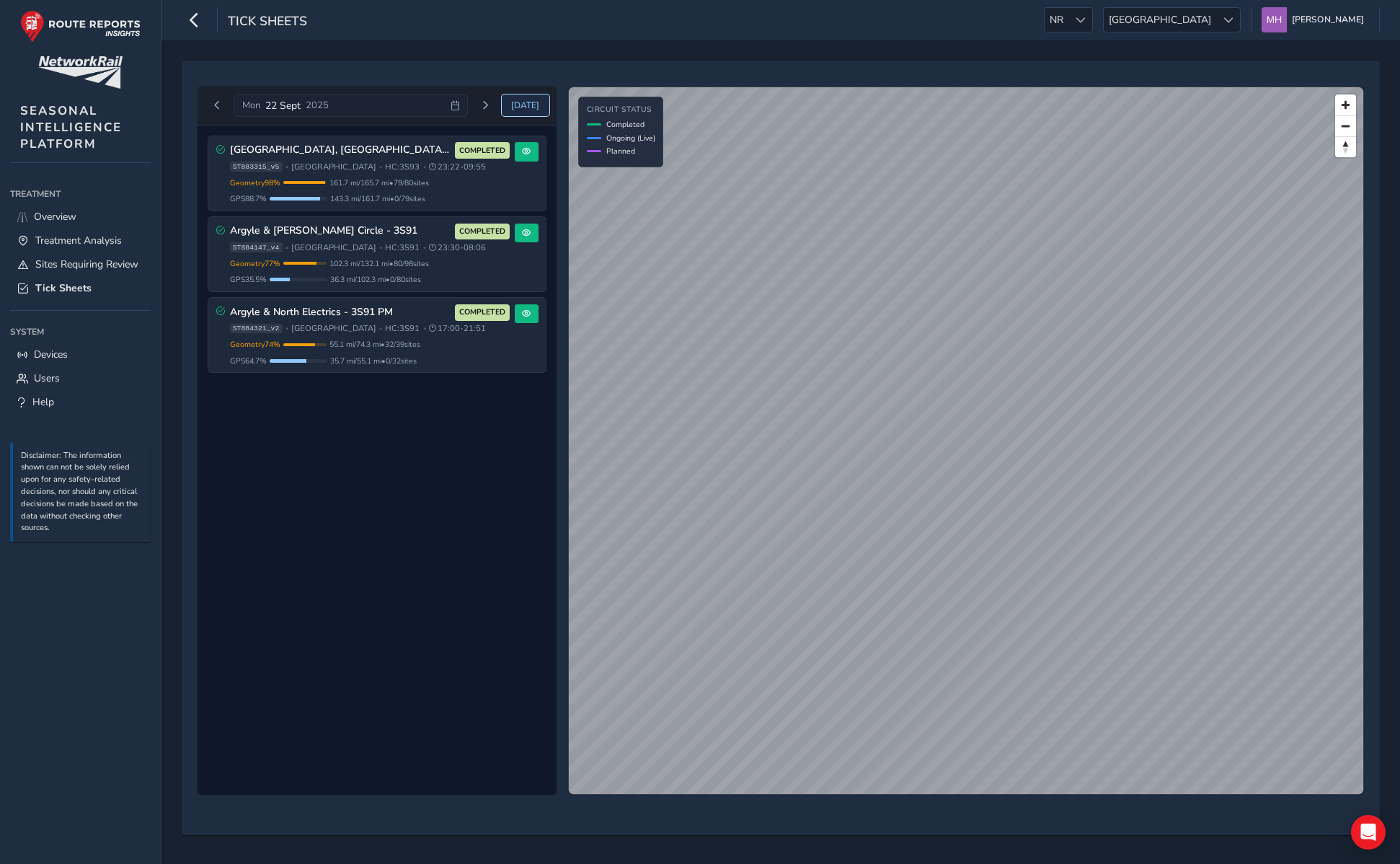
click at [525, 104] on span "Today" at bounding box center [525, 105] width 28 height 12
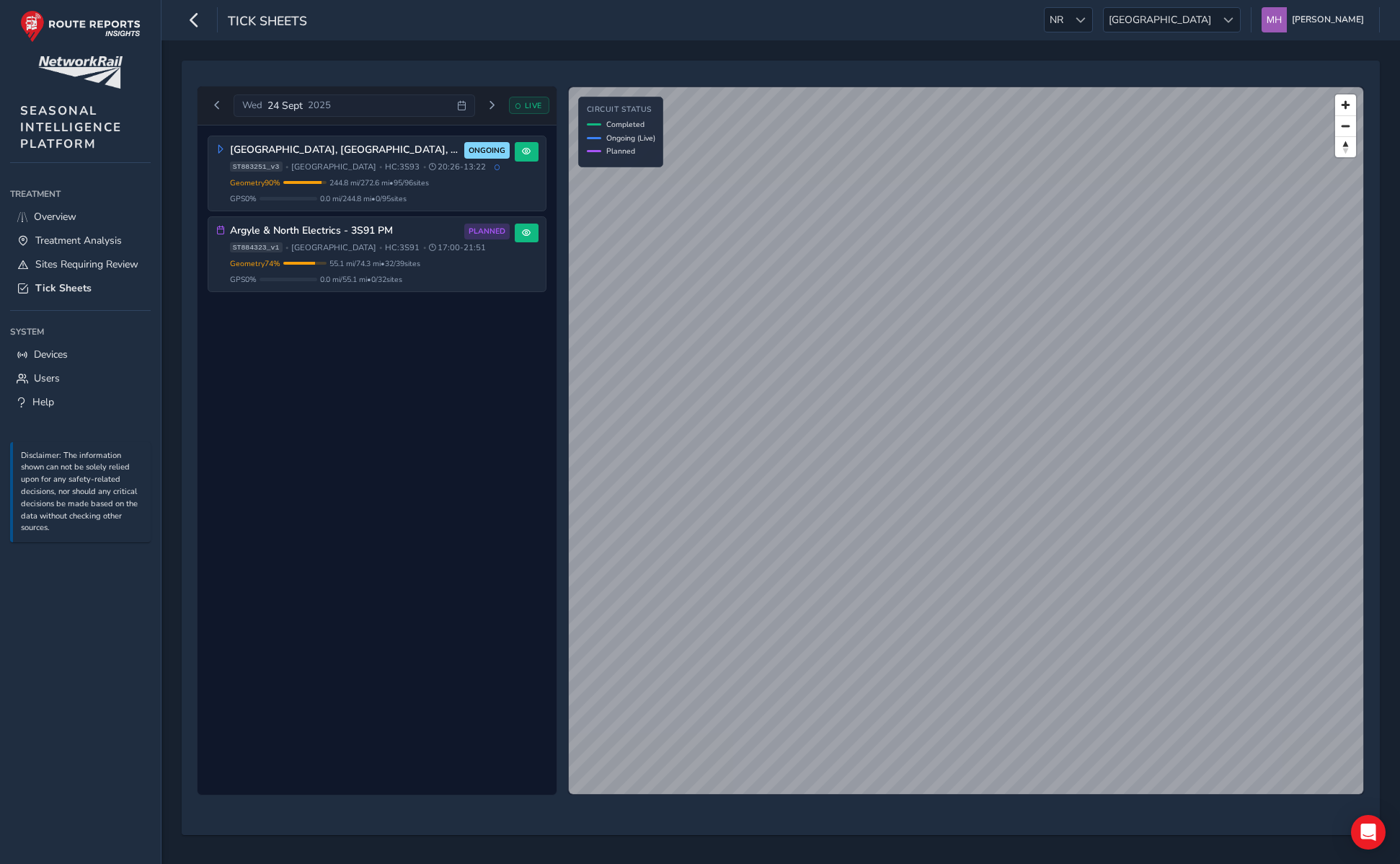
click at [471, 21] on div "Tick Sheets NR NR Scotland Scotland Mikko Haavisto Colour Scheme: Dark Dim Ligh…" at bounding box center [781, 20] width 1239 height 40
click at [388, 415] on div "Central Scotland, Fife, Borders 3S93 ONGOING ST883251_v3 • Scotland • HC: 3S93 …" at bounding box center [377, 461] width 359 height 670
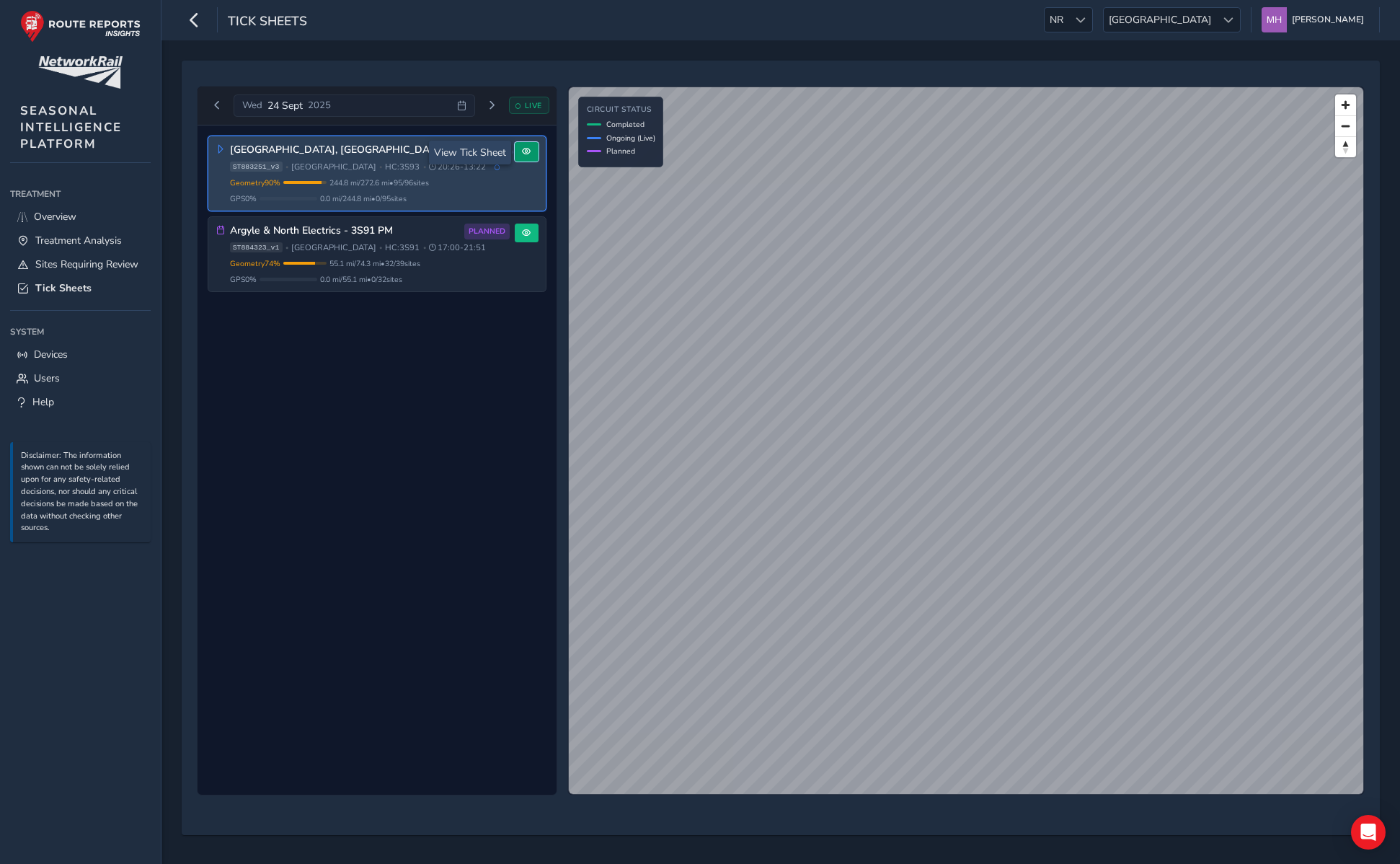
click at [527, 155] on span at bounding box center [526, 152] width 9 height 9
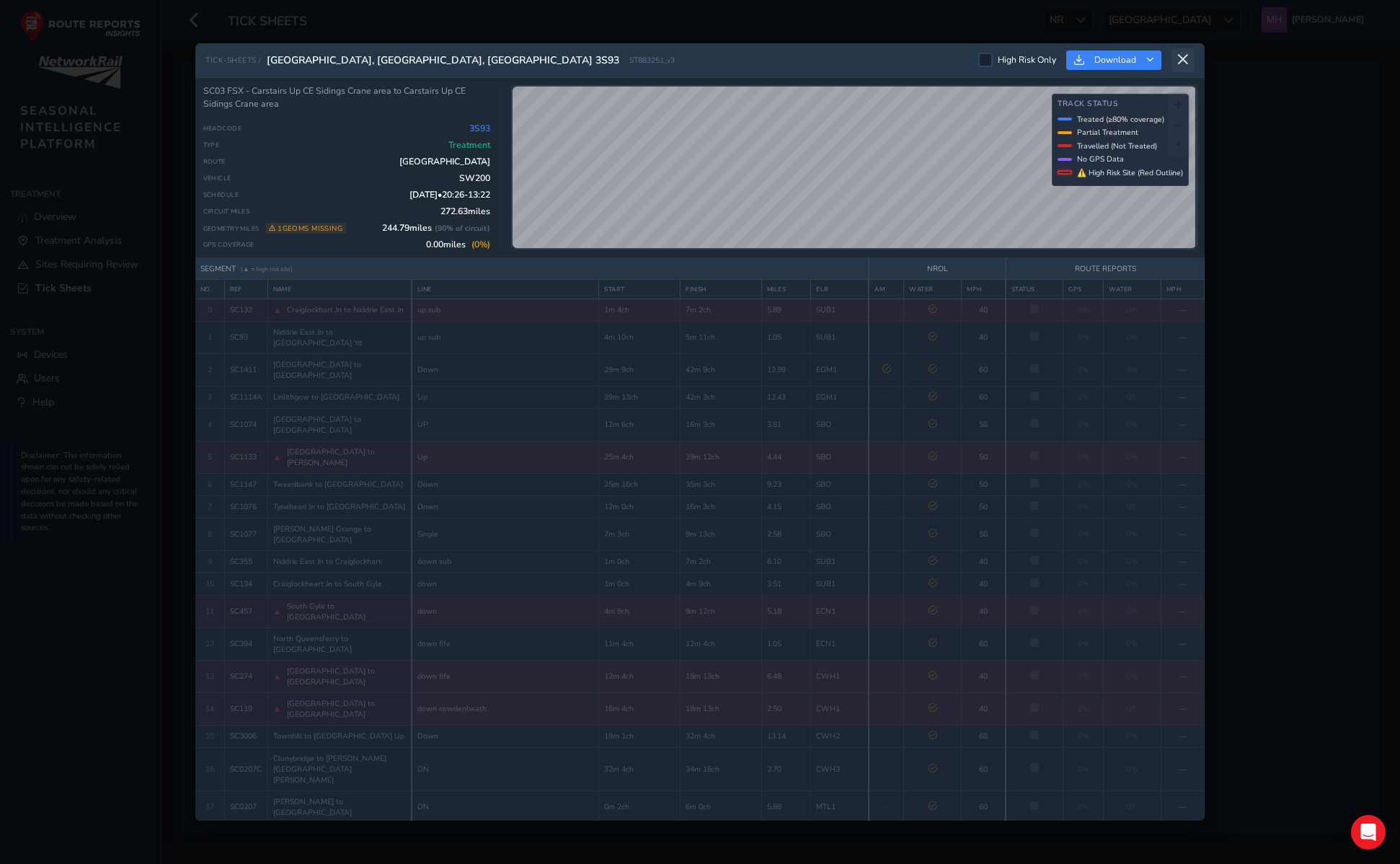
click at [1178, 61] on icon at bounding box center [1183, 60] width 13 height 13
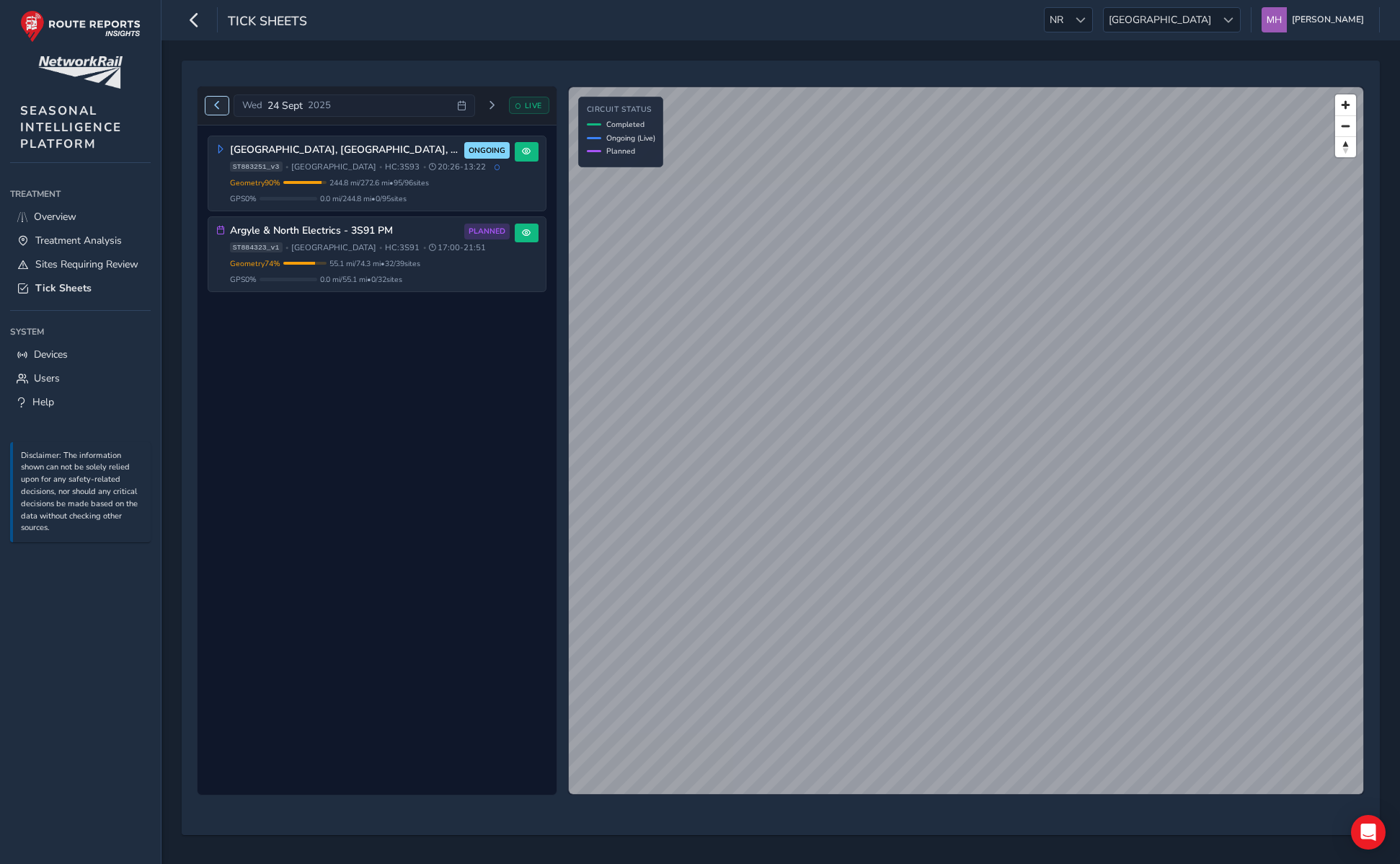
click at [216, 106] on span "Previous day" at bounding box center [217, 105] width 9 height 9
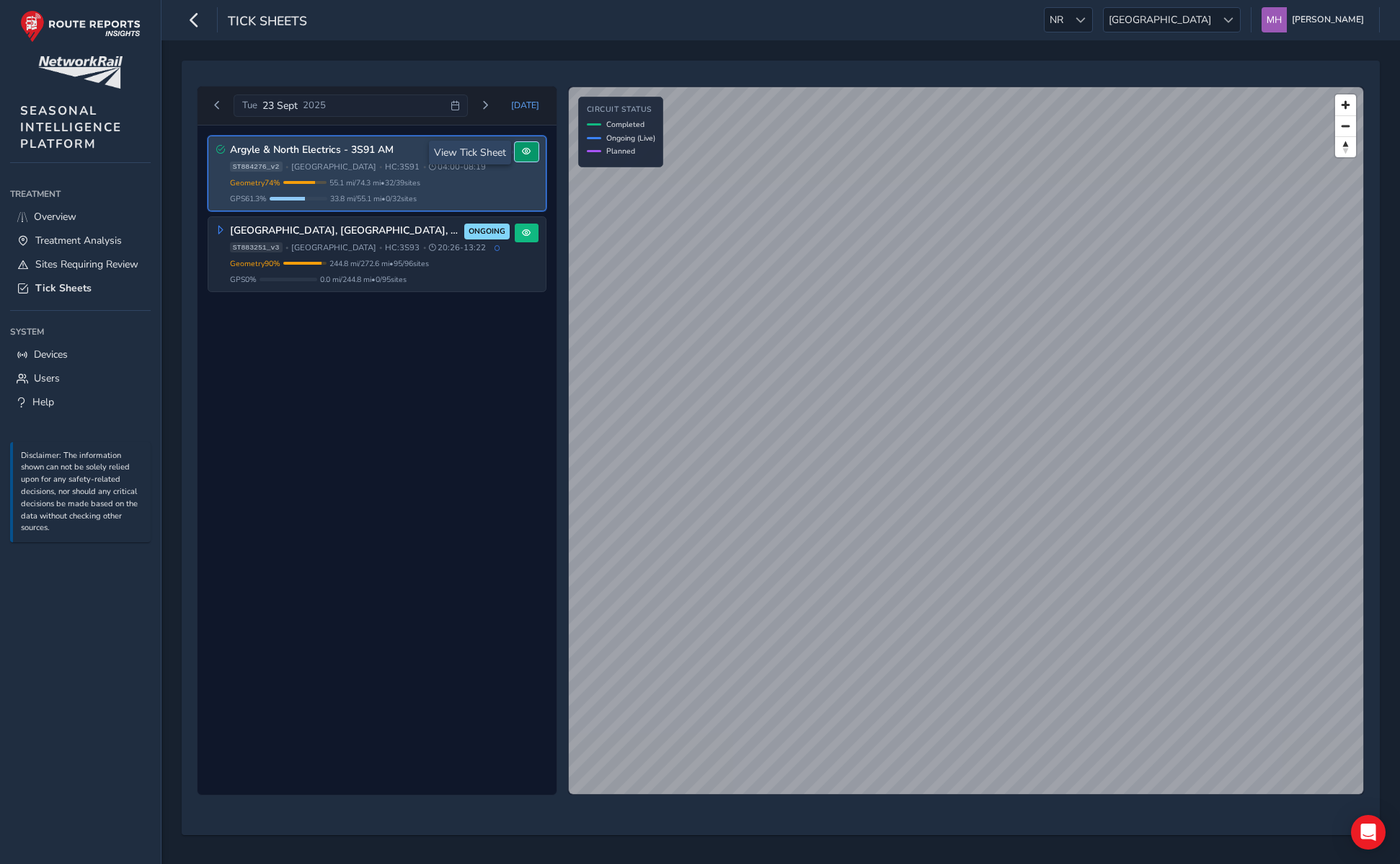
click at [522, 156] on span at bounding box center [526, 152] width 9 height 9
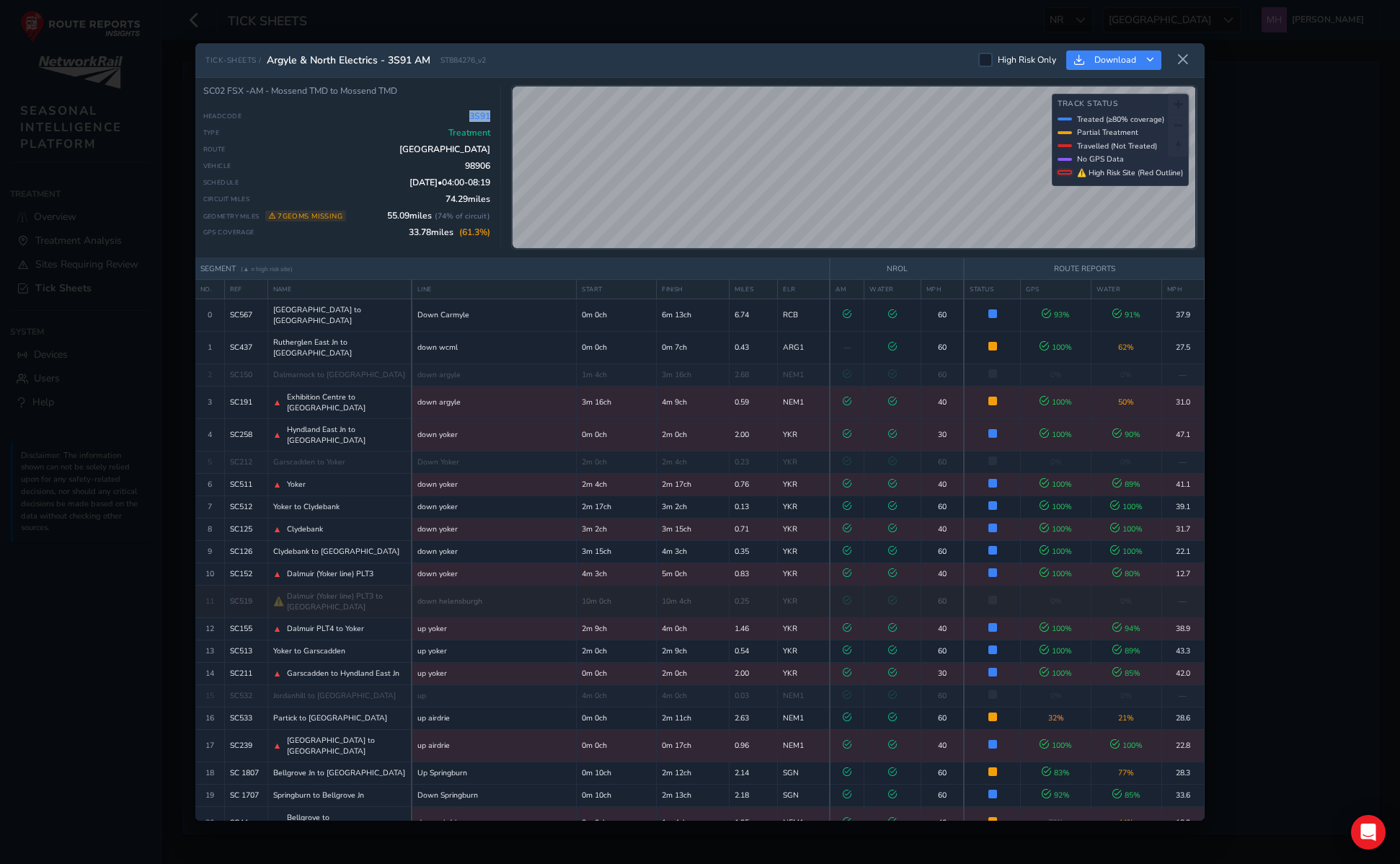
drag, startPoint x: 468, startPoint y: 118, endPoint x: 489, endPoint y: 118, distance: 21.0
click at [489, 118] on div "Headcode 3S91" at bounding box center [347, 116] width 287 height 12
click at [473, 118] on span "3S91" at bounding box center [479, 116] width 21 height 12
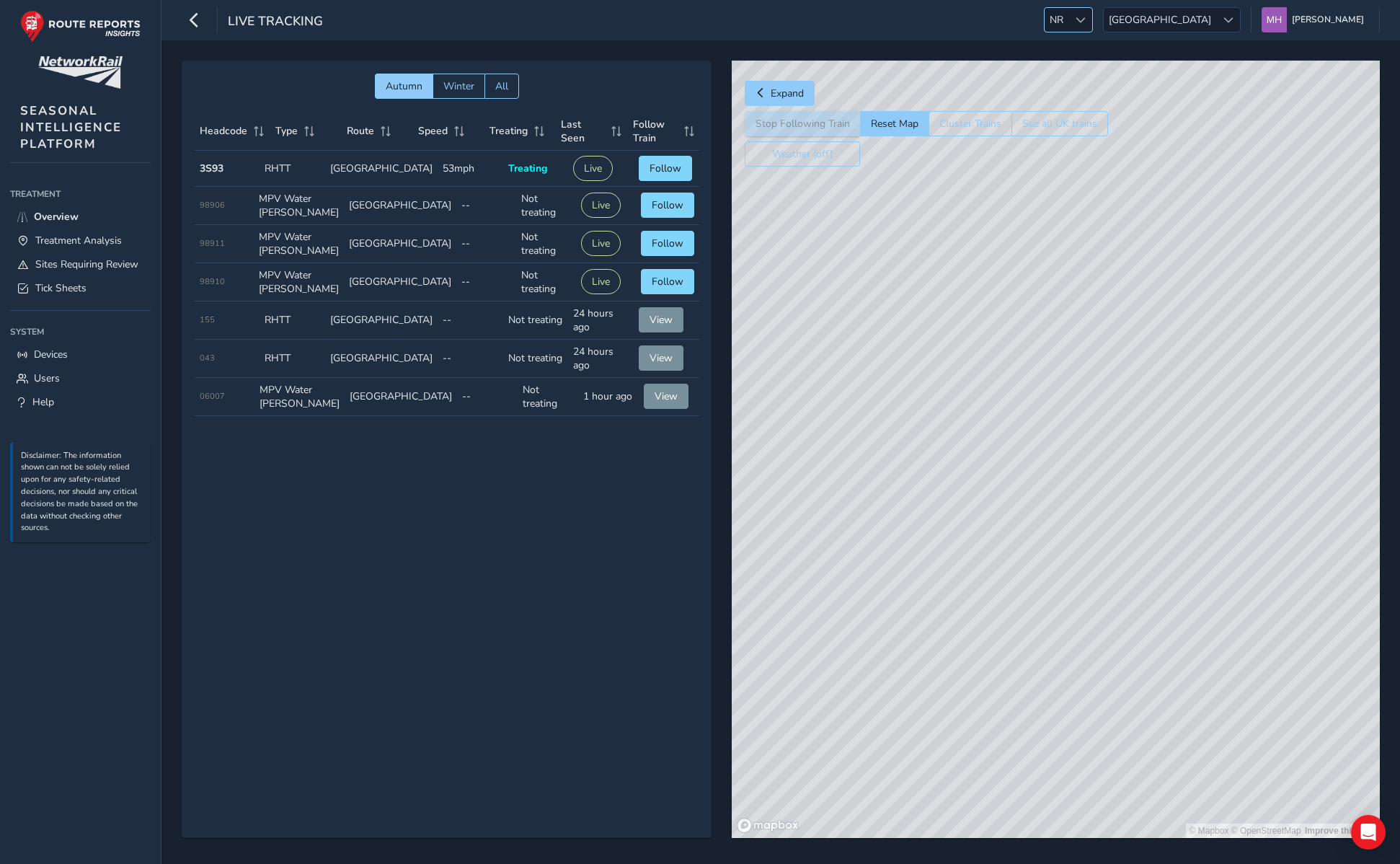
click at [1069, 13] on span "NR" at bounding box center [1056, 20] width 24 height 24
click at [1134, 113] on li "ESS" at bounding box center [1168, 110] width 100 height 24
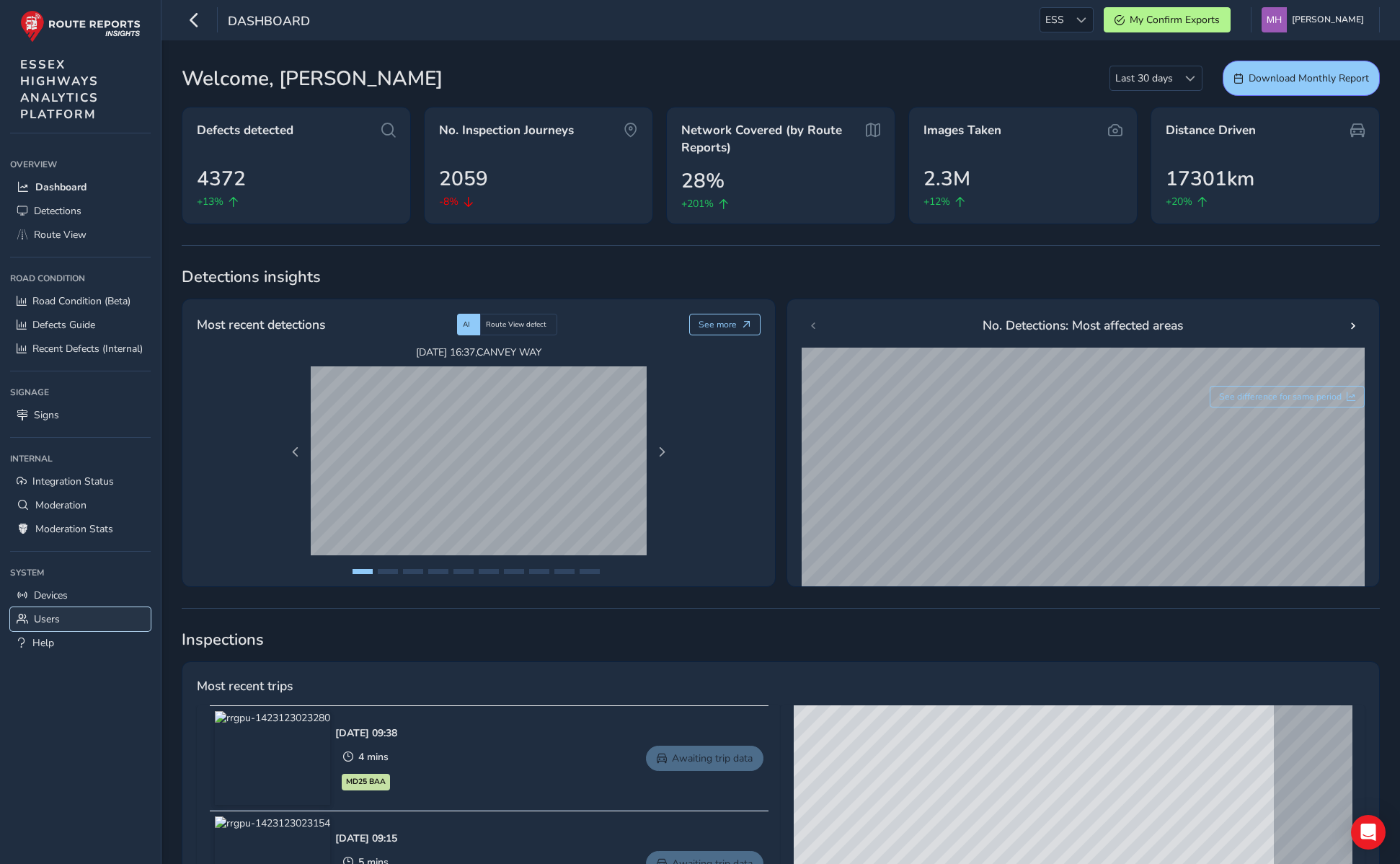
click at [45, 620] on span "Users" at bounding box center [47, 619] width 26 height 14
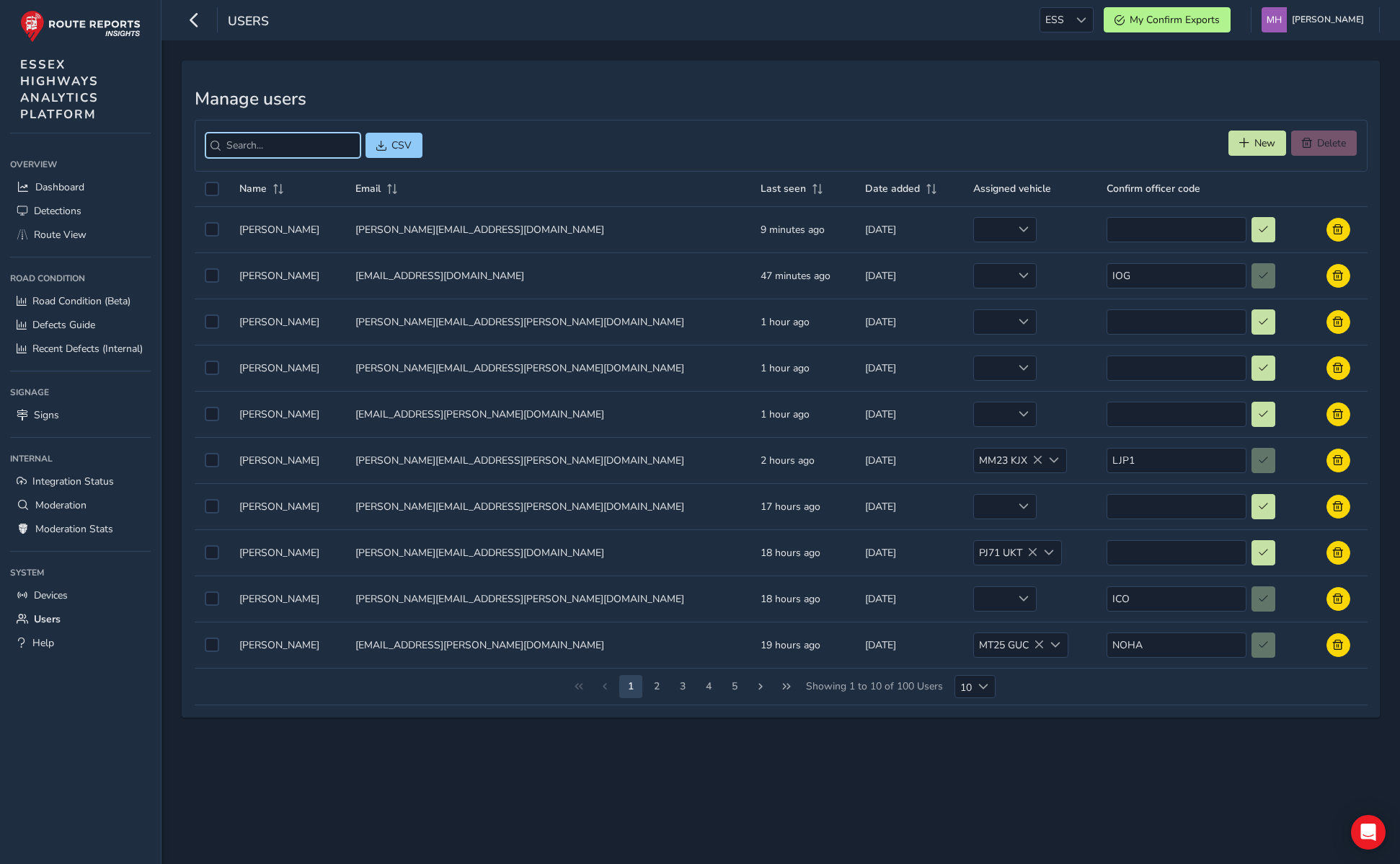
click at [241, 139] on input "search" at bounding box center [283, 145] width 155 height 25
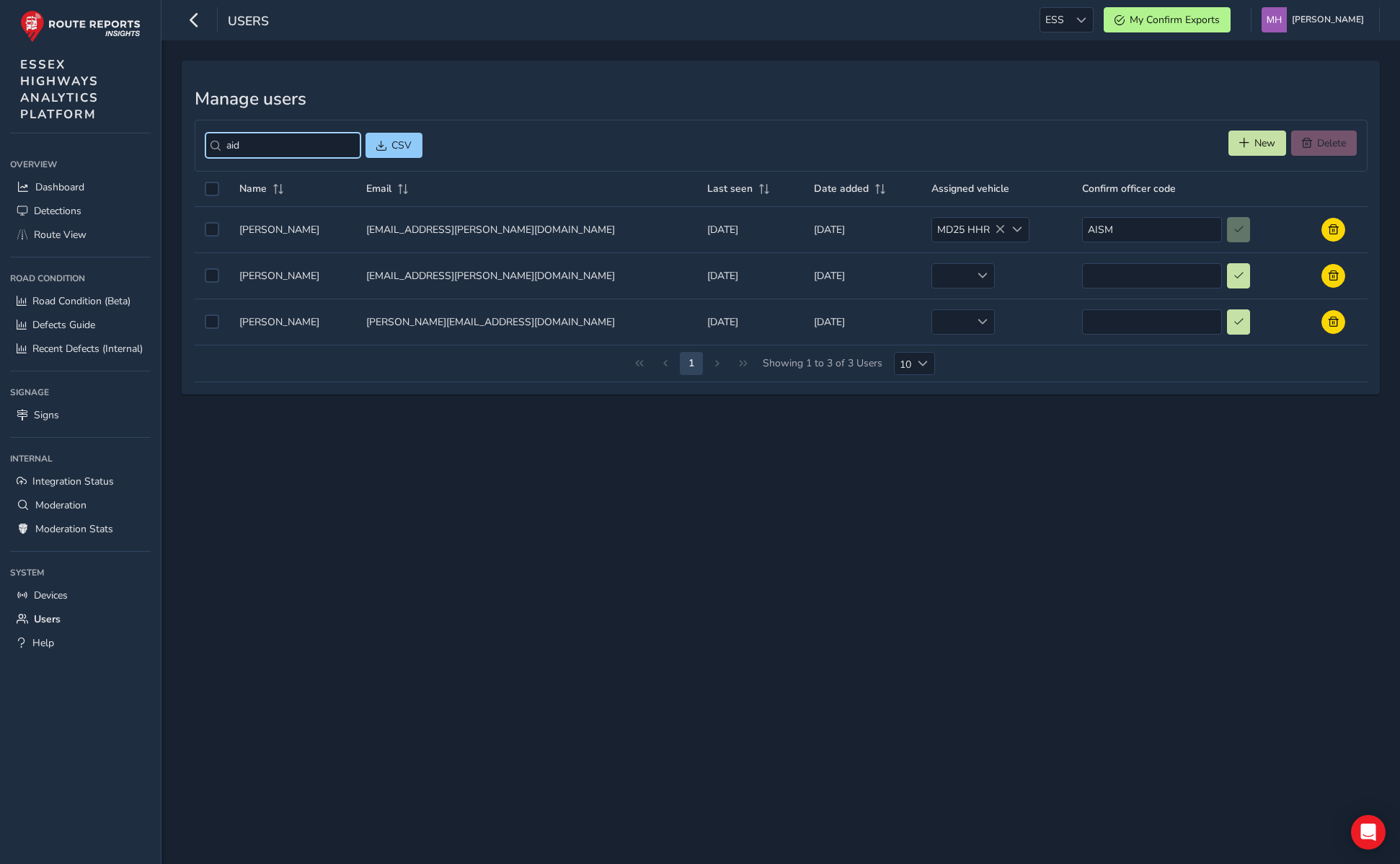
type input "aid"
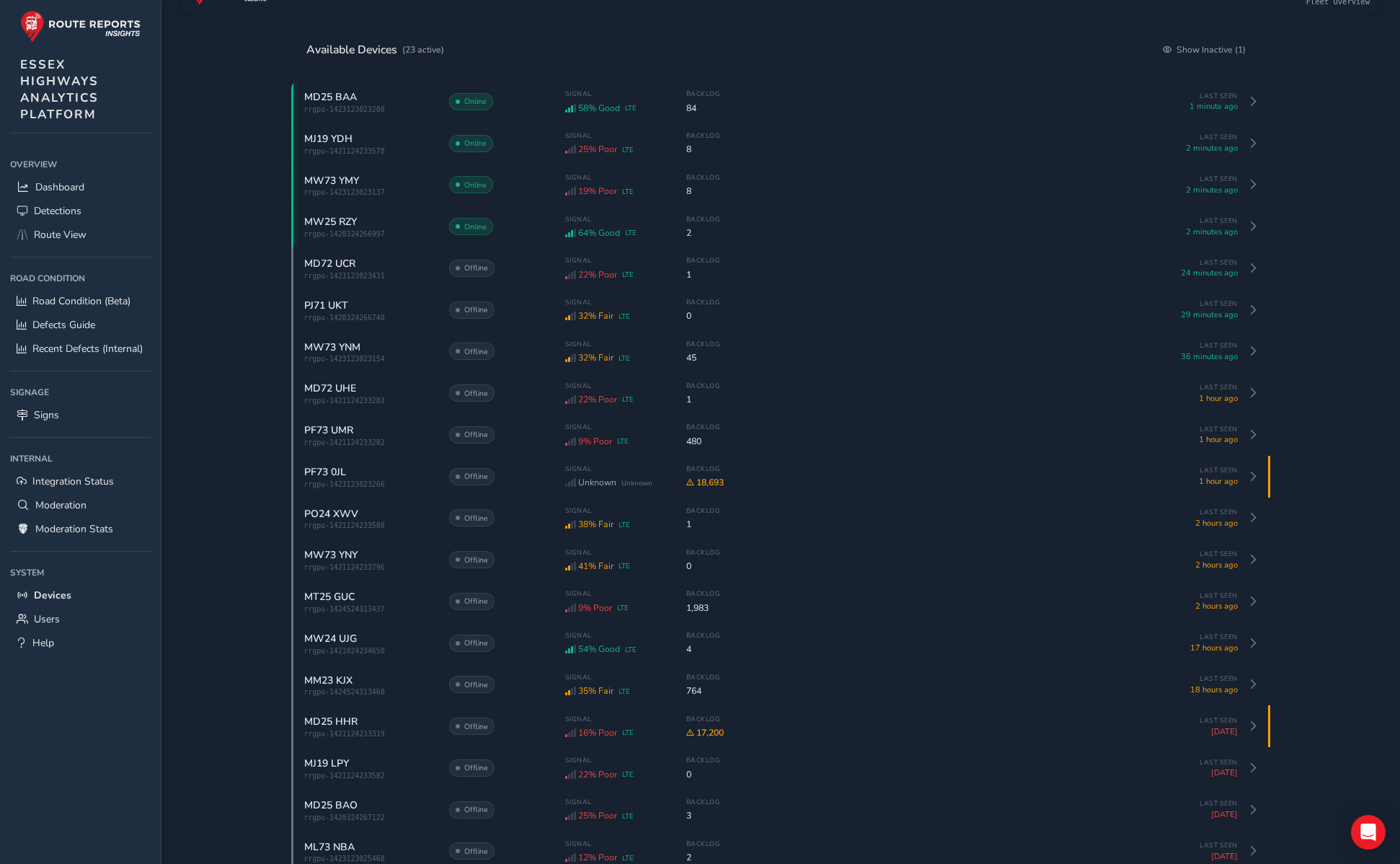
scroll to position [95, 0]
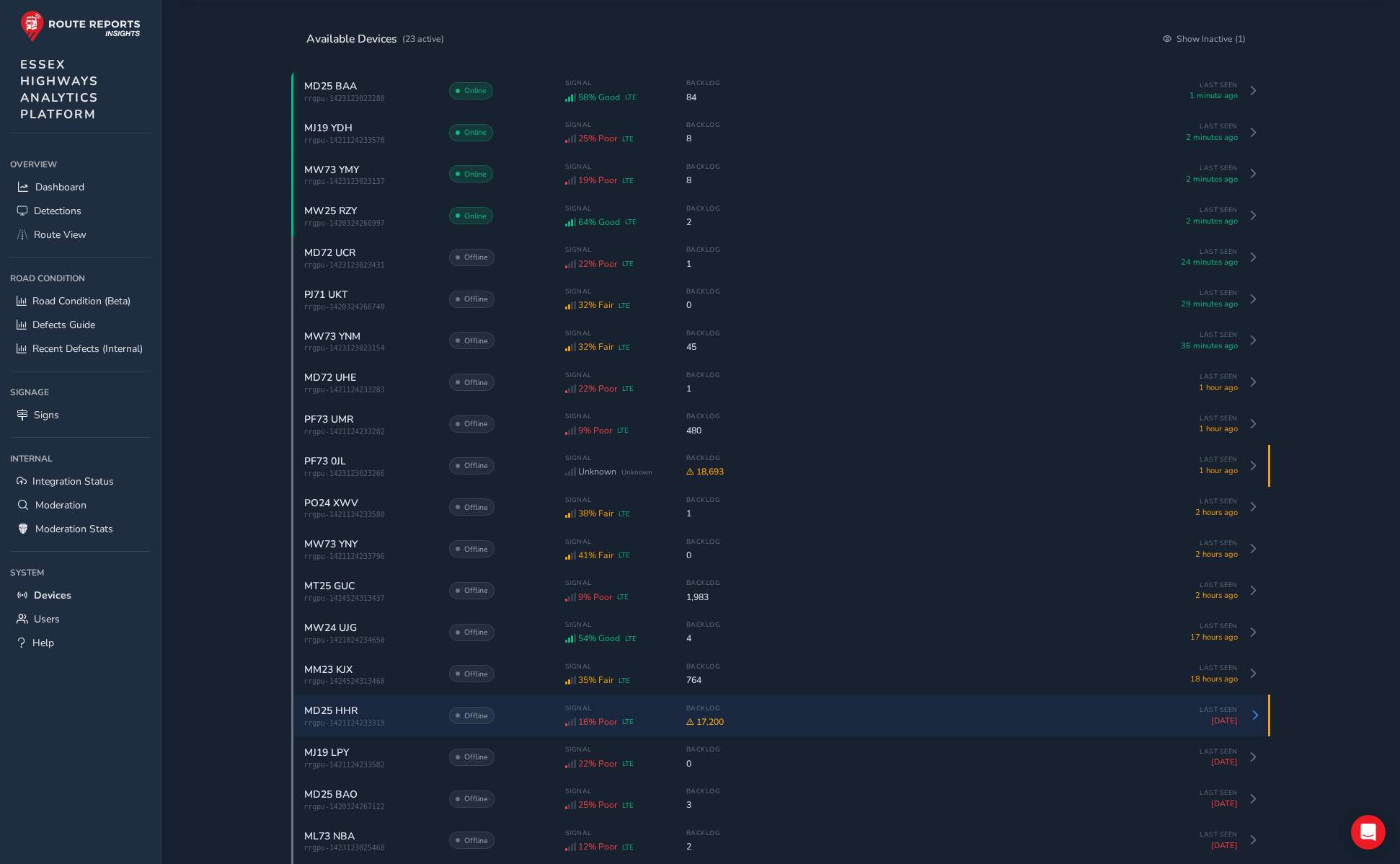
click at [321, 718] on span "MD25 HHR" at bounding box center [331, 711] width 53 height 14
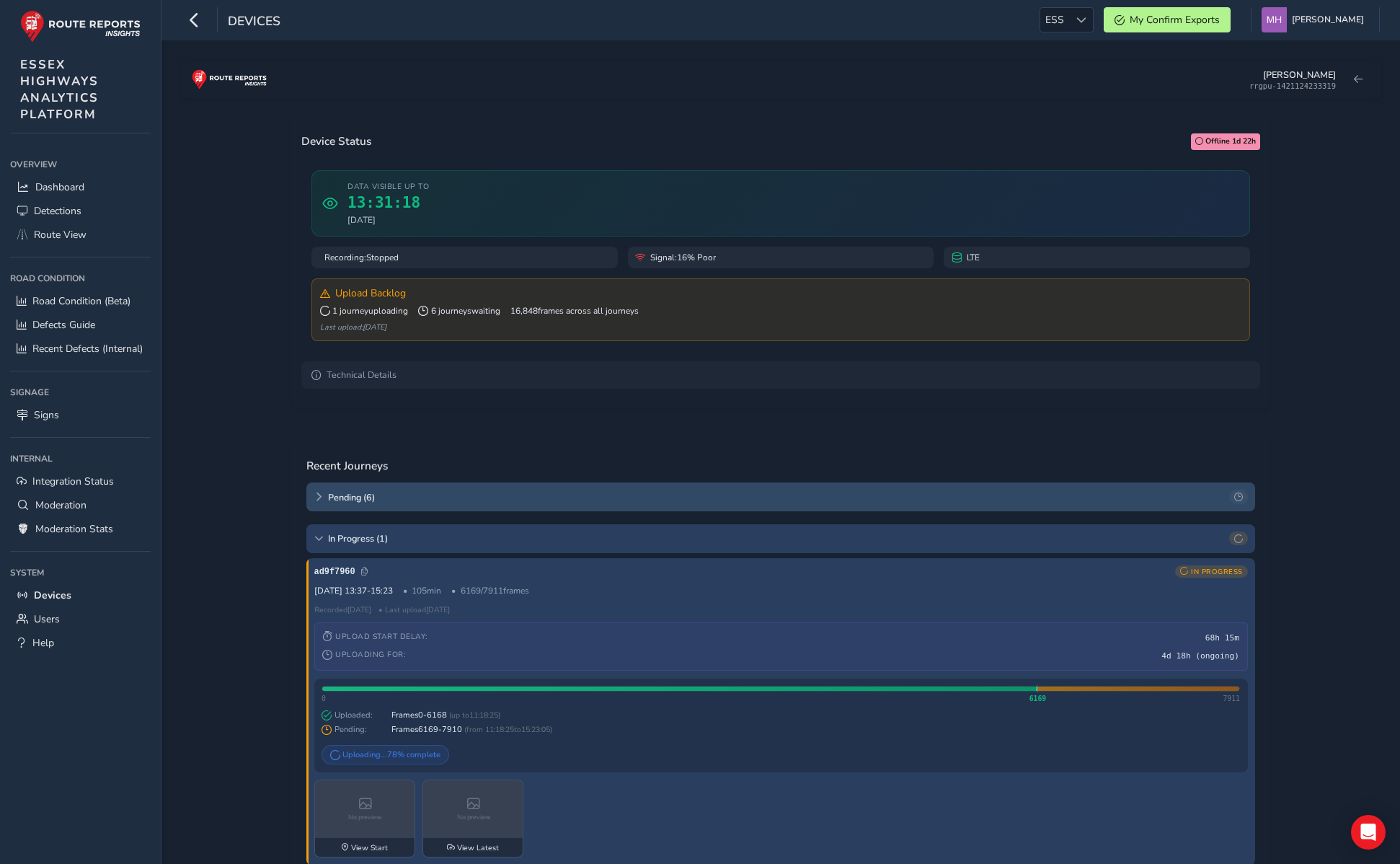
click at [310, 499] on div "Pending ( 6 )" at bounding box center [781, 497] width 949 height 29
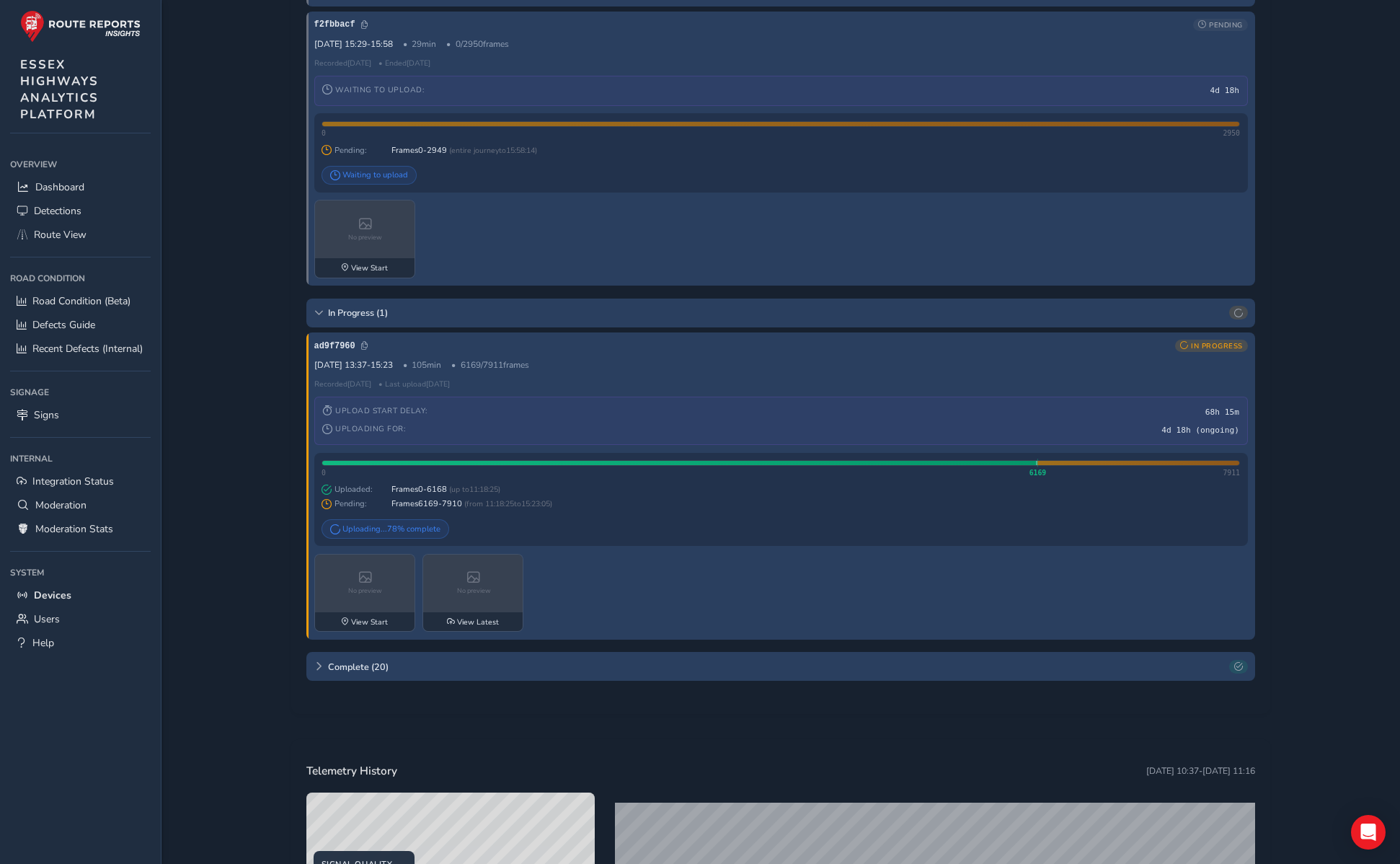
scroll to position [2211, 0]
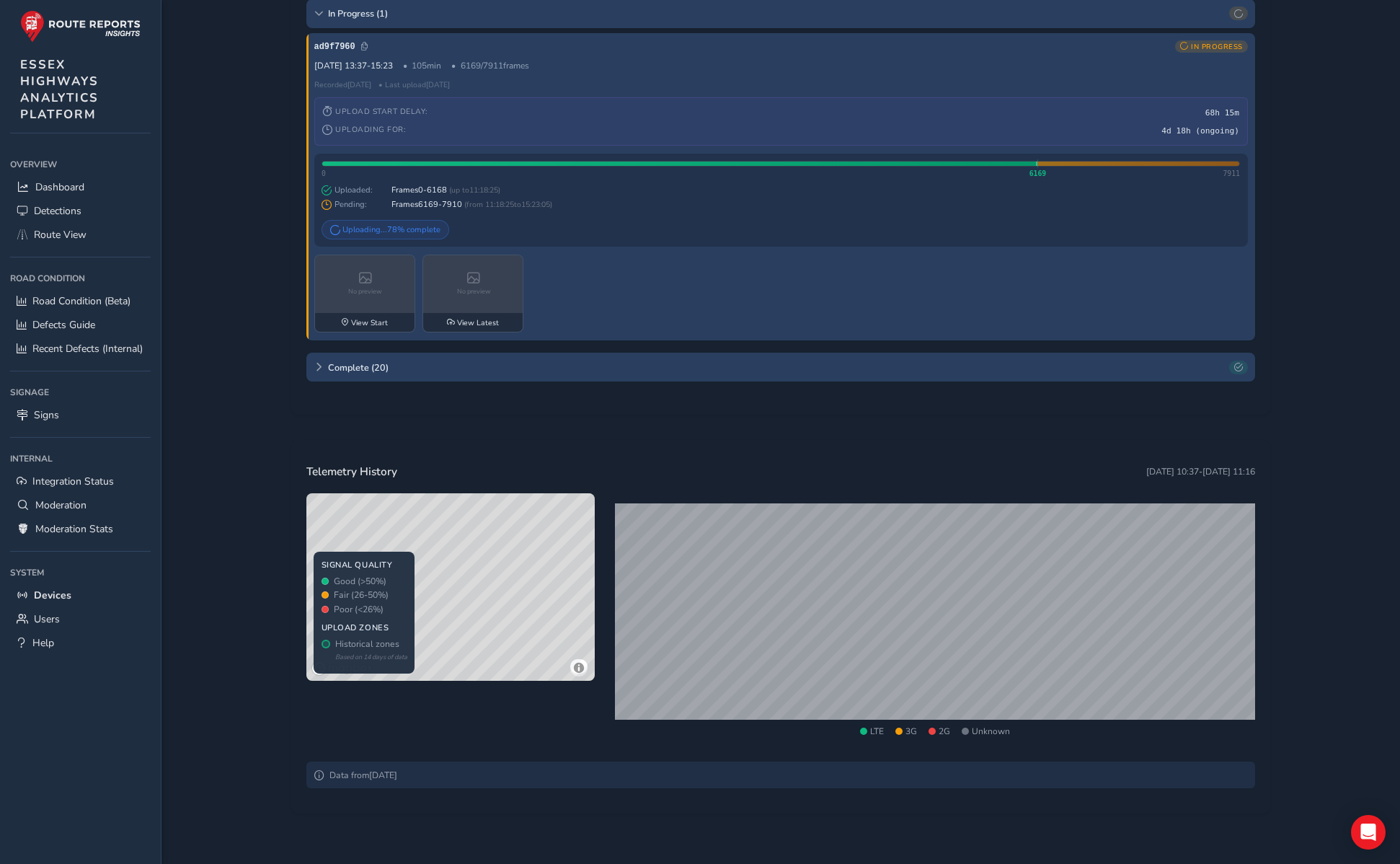
drag, startPoint x: 557, startPoint y: 588, endPoint x: 492, endPoint y: 584, distance: 65.1
click at [492, 584] on div "© Mapbox © OpenStreetMap Improve this map © Maxar" at bounding box center [450, 587] width 288 height 188
drag, startPoint x: 460, startPoint y: 640, endPoint x: 538, endPoint y: 515, distance: 147.3
click at [538, 515] on div "© Mapbox © OpenStreetMap Improve this map © Maxar" at bounding box center [450, 587] width 288 height 188
drag, startPoint x: 557, startPoint y: 571, endPoint x: 472, endPoint y: 587, distance: 86.5
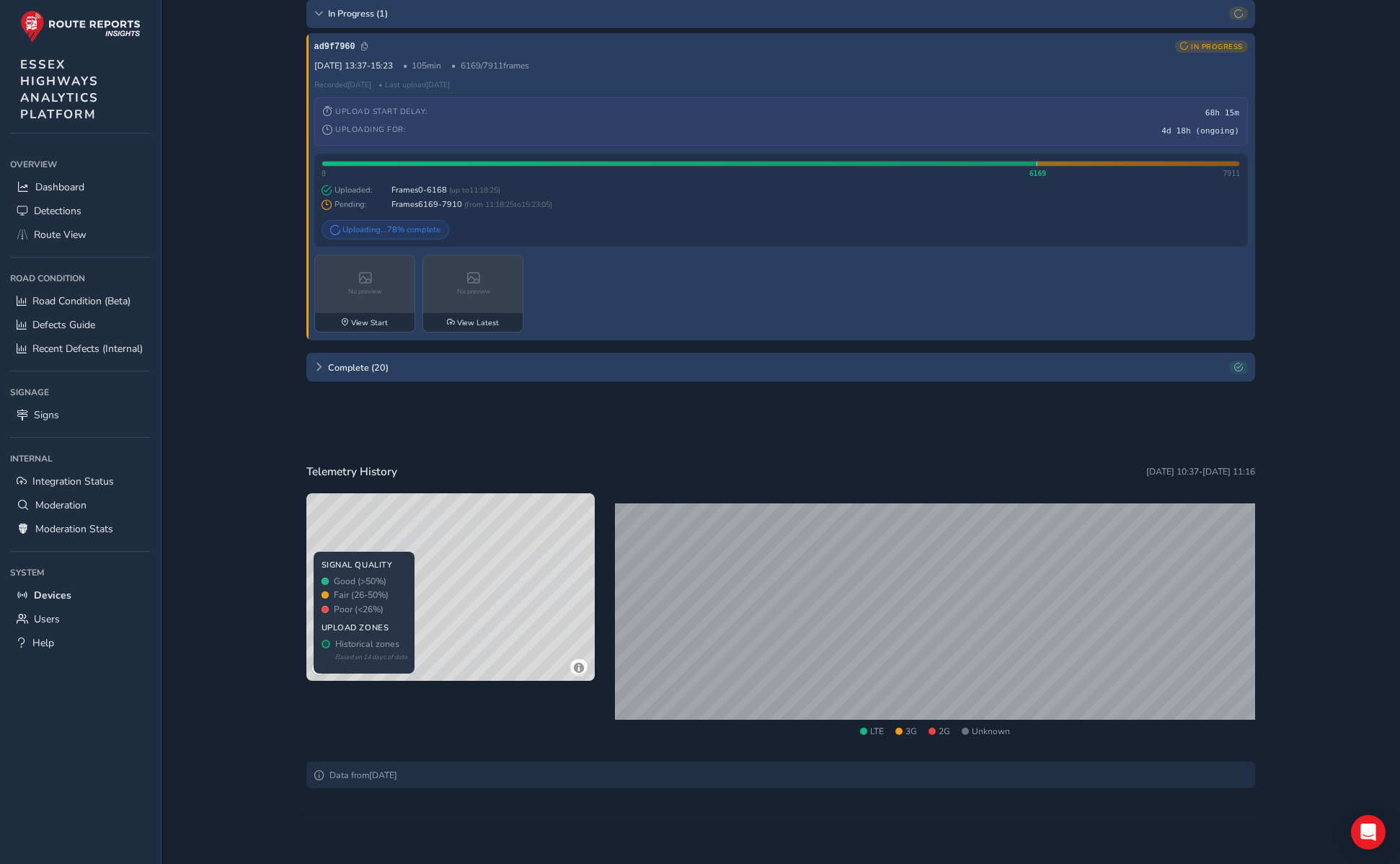
click at [472, 587] on div "© Mapbox © OpenStreetMap Improve this map © Maxar" at bounding box center [450, 587] width 288 height 188
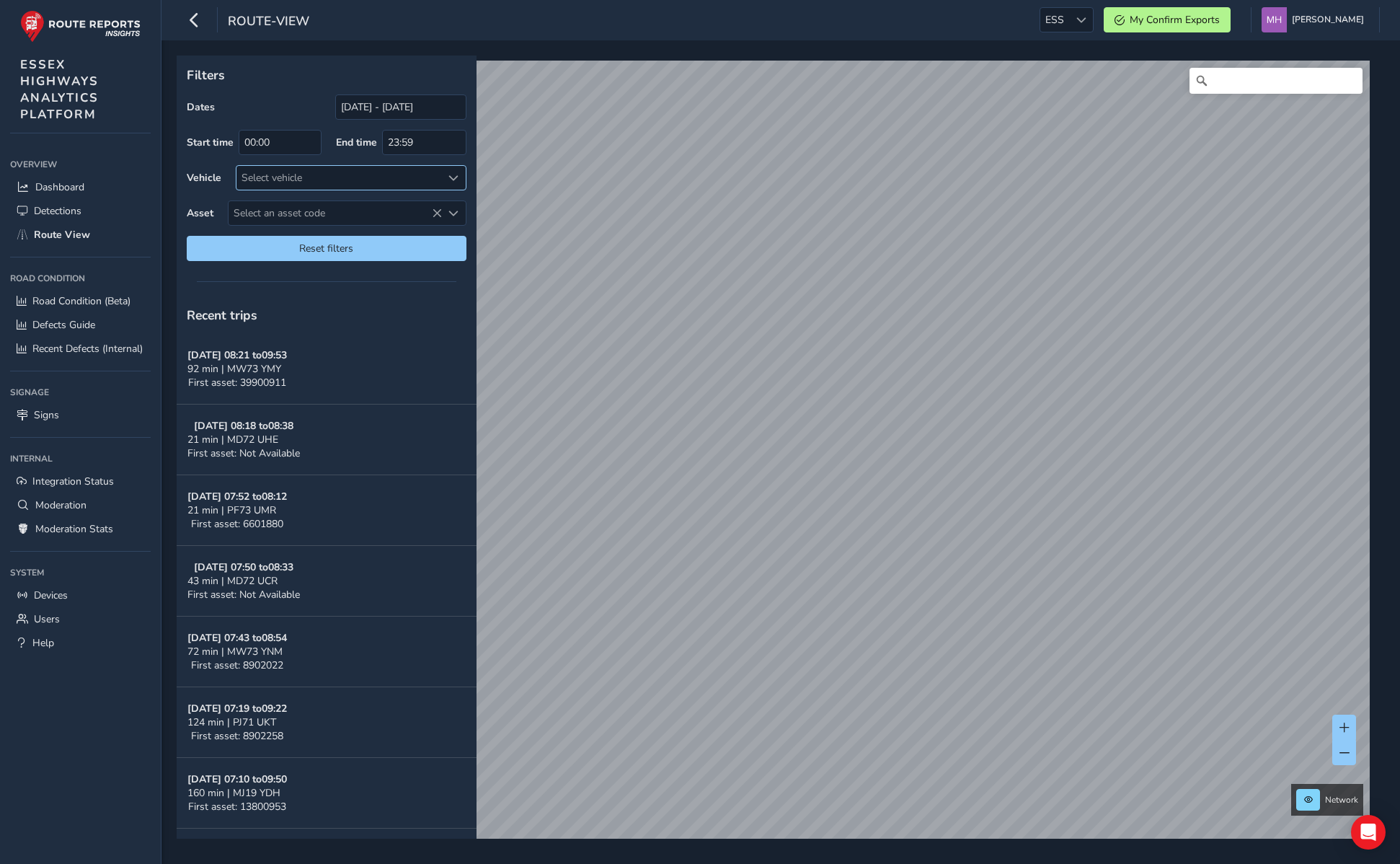
click at [290, 184] on div "Select vehicle" at bounding box center [339, 178] width 206 height 24
type input "md25"
click at [286, 263] on span "MD25 HHR" at bounding box center [291, 269] width 53 height 14
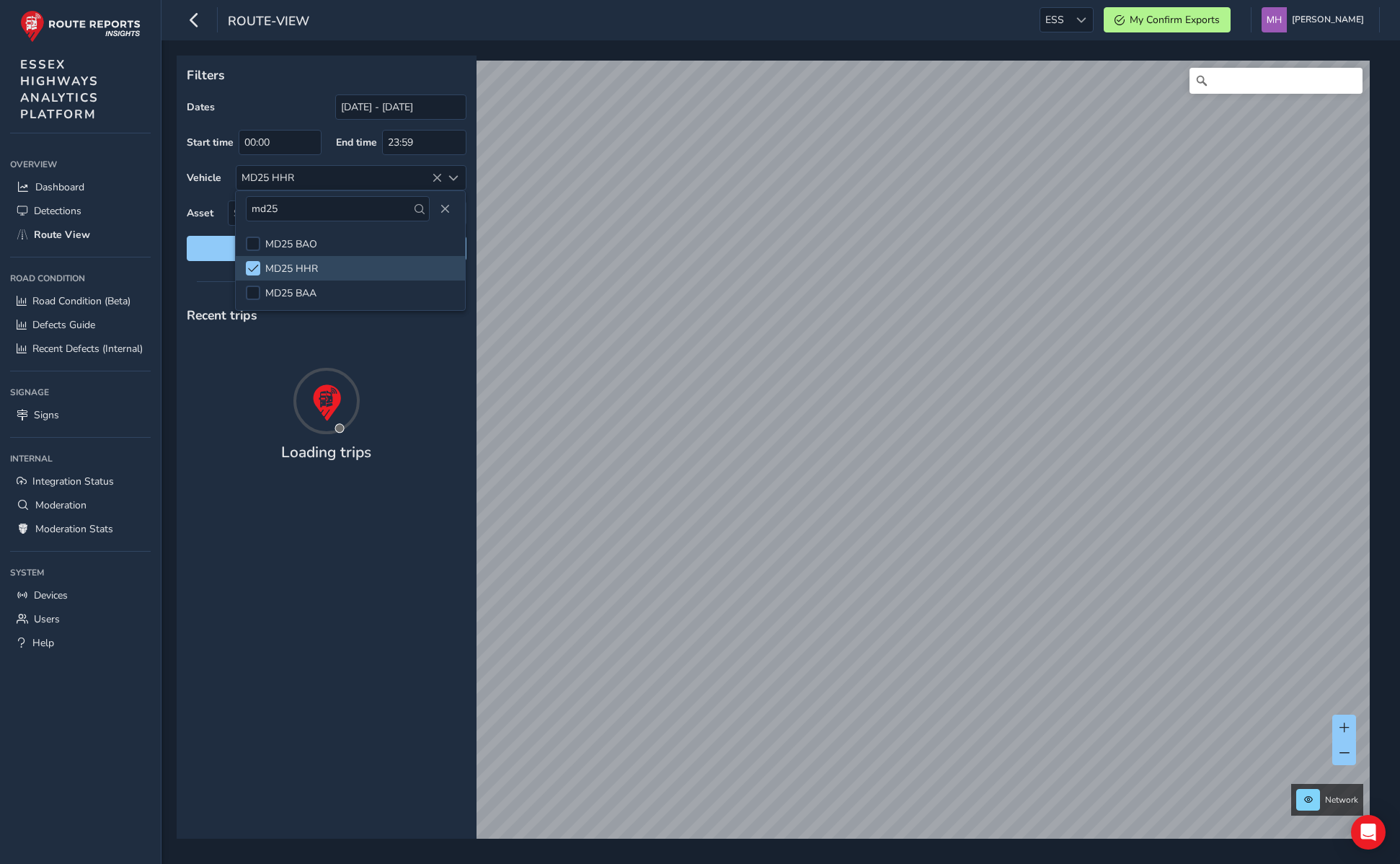
click at [292, 72] on p "Filters" at bounding box center [326, 75] width 279 height 19
